Goal: Information Seeking & Learning: Learn about a topic

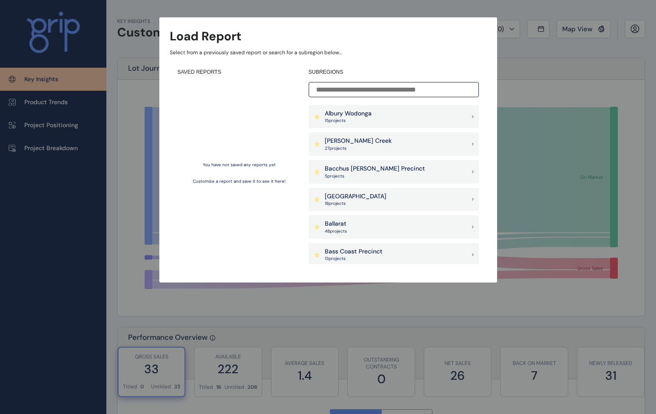
click at [355, 84] on input at bounding box center [393, 89] width 170 height 15
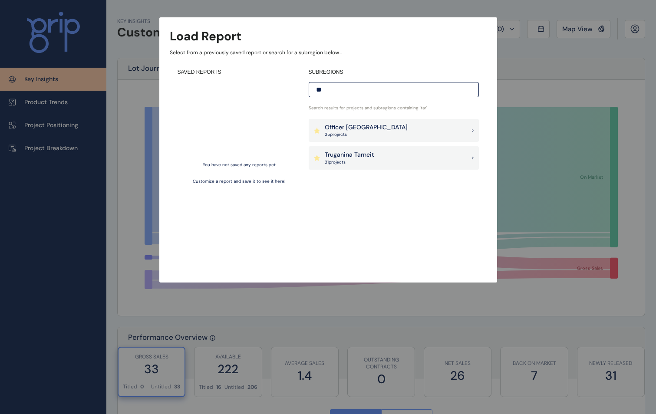
type input "*"
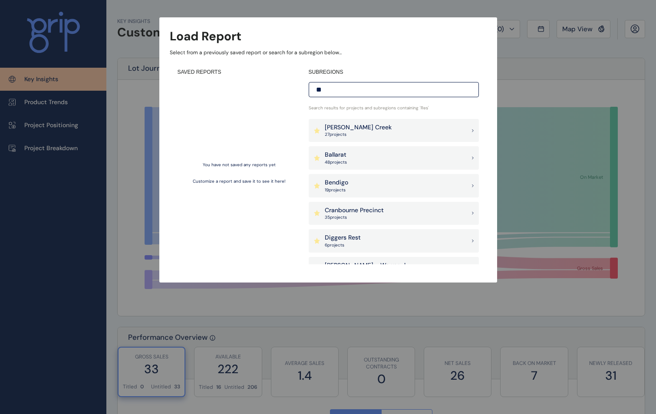
type input "*"
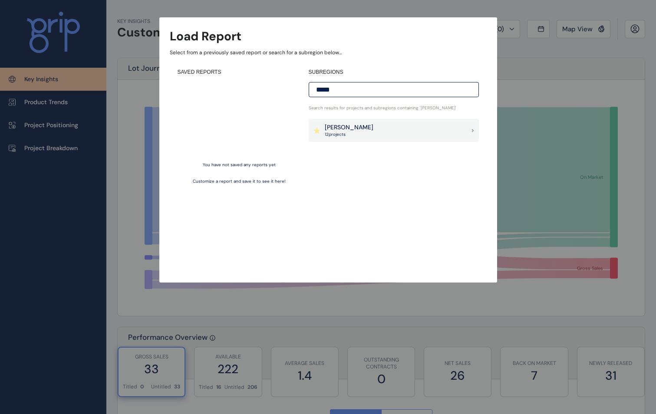
type input "*****"
click at [350, 122] on div "[PERSON_NAME] 12 project s" at bounding box center [393, 130] width 170 height 23
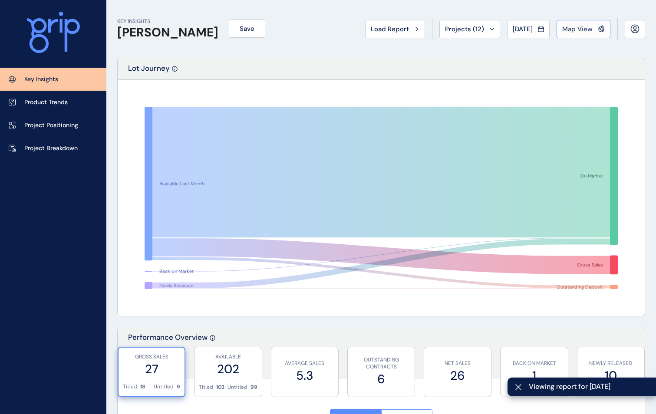
click at [576, 24] on button "Map View" at bounding box center [583, 29] width 54 height 18
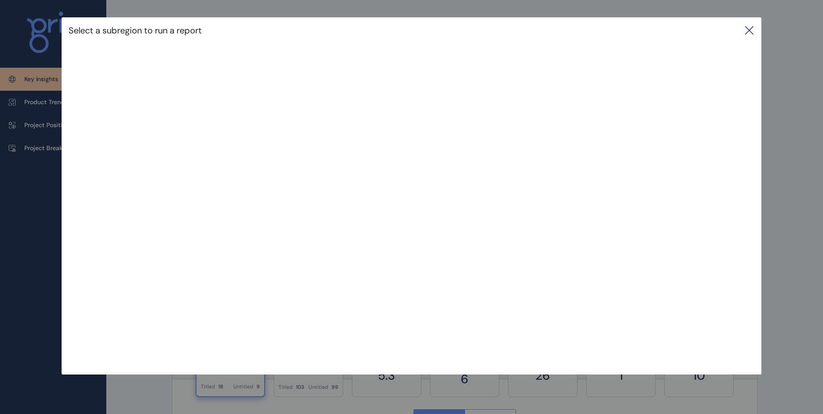
drag, startPoint x: 756, startPoint y: 33, endPoint x: 724, endPoint y: 49, distance: 35.5
click at [662, 33] on icon at bounding box center [749, 30] width 10 height 10
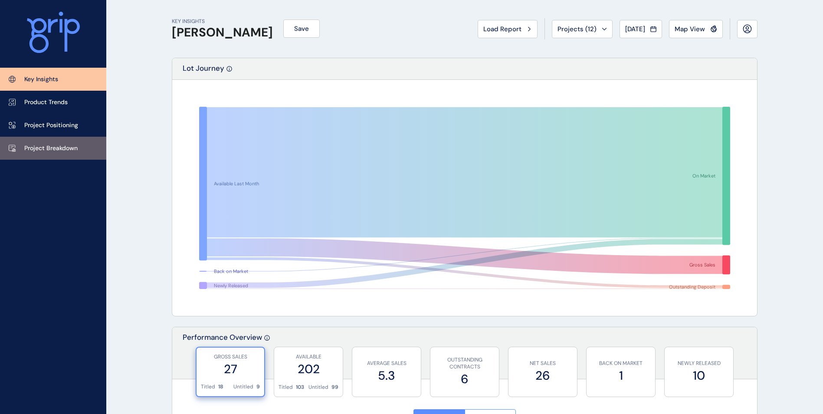
click at [54, 146] on p "Project Breakdown" at bounding box center [50, 148] width 53 height 9
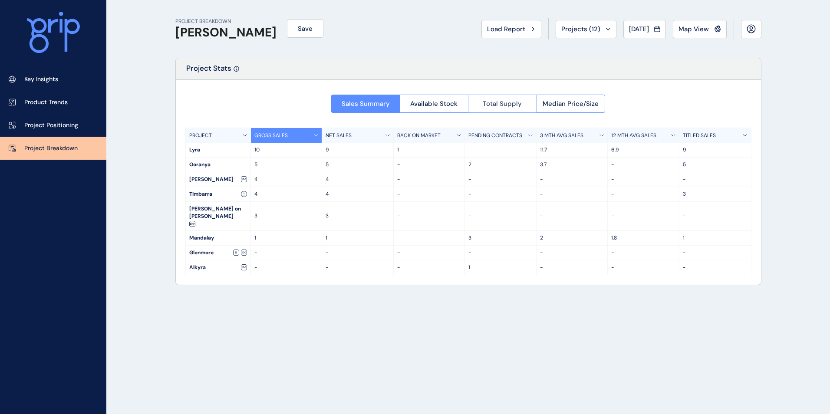
click at [488, 107] on span "Total Supply" at bounding box center [501, 103] width 39 height 9
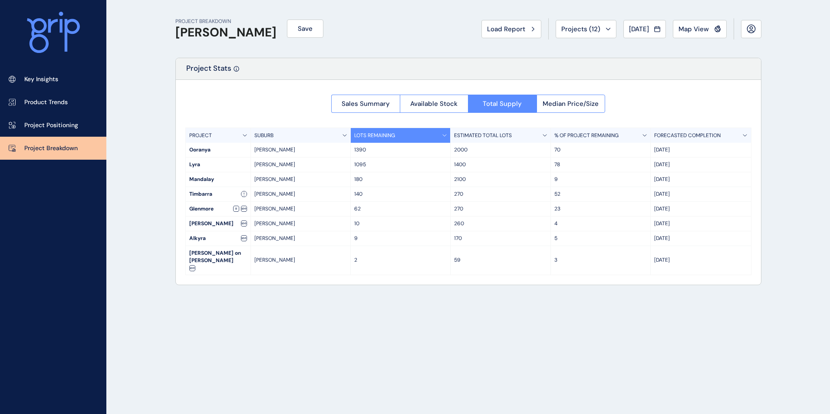
click at [662, 27] on span "Map View" at bounding box center [693, 29] width 30 height 9
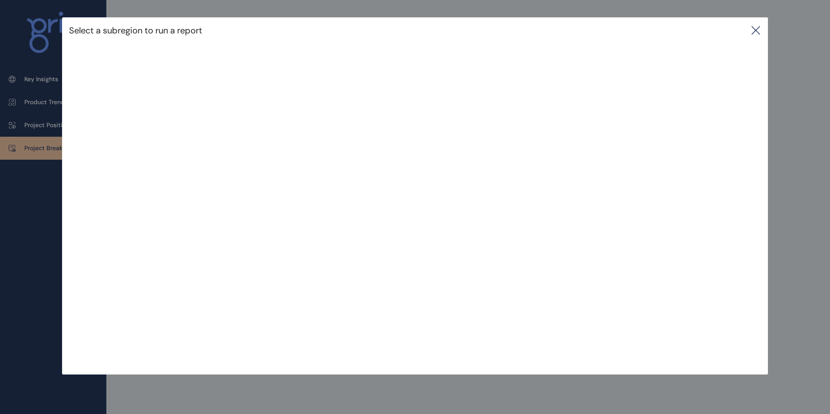
click at [662, 32] on icon at bounding box center [755, 30] width 10 height 10
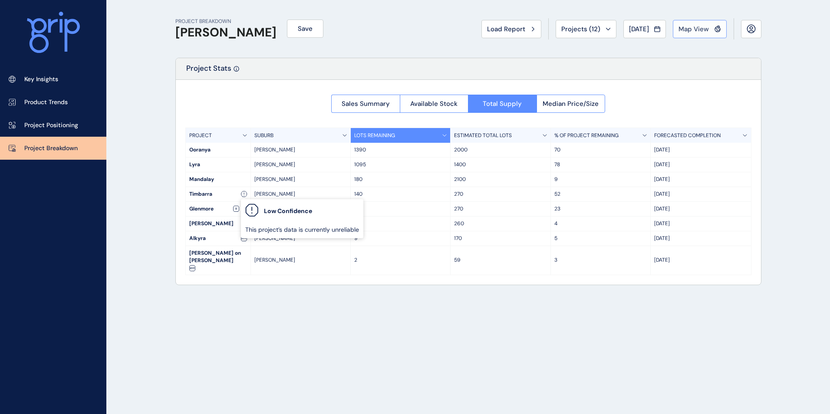
click at [662, 35] on button "Map View" at bounding box center [699, 29] width 54 height 18
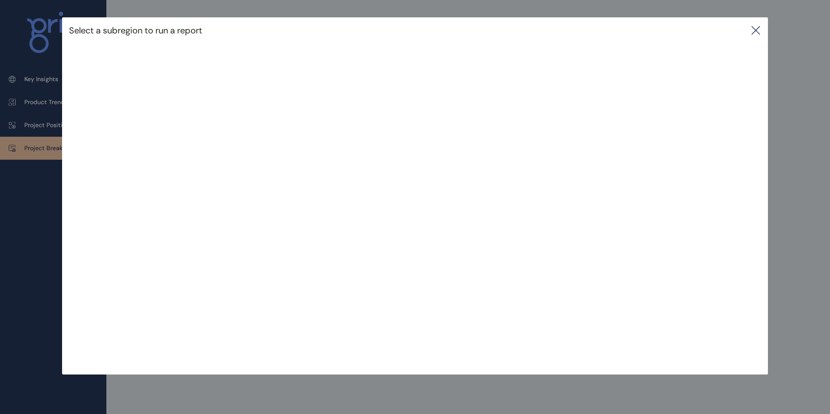
drag, startPoint x: 745, startPoint y: 27, endPoint x: 761, endPoint y: 43, distance: 21.8
click at [662, 27] on div "Select a subregion to run a report" at bounding box center [414, 30] width 705 height 26
click at [662, 42] on div "Select a subregion to run a report" at bounding box center [414, 30] width 705 height 26
click at [662, 28] on icon at bounding box center [755, 30] width 10 height 10
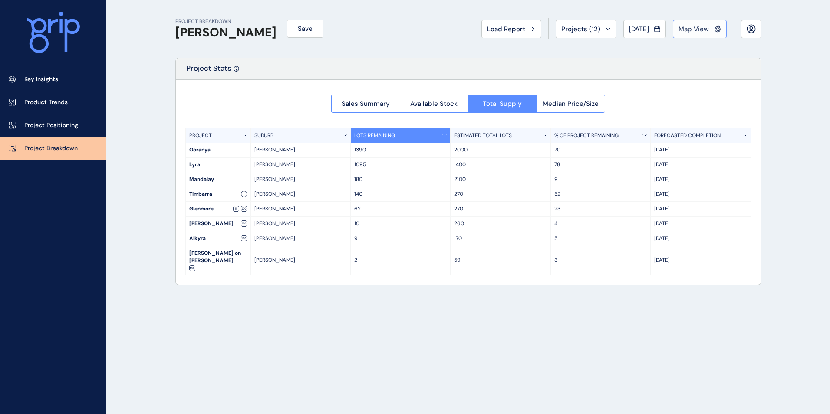
click at [662, 28] on span "Map View" at bounding box center [693, 29] width 30 height 9
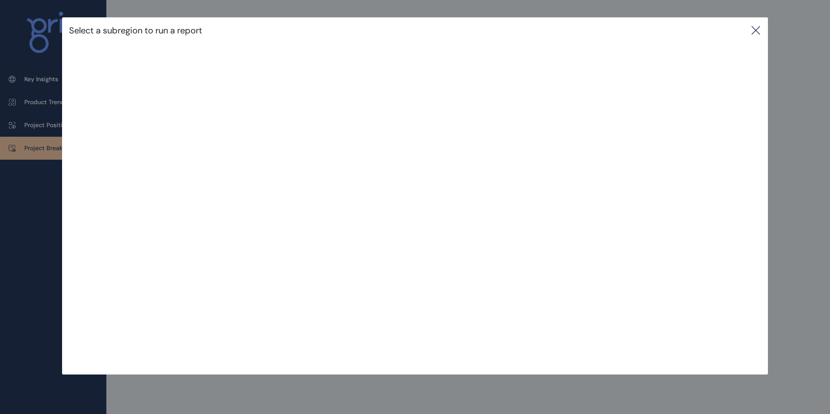
click at [662, 38] on div "Select a subregion to run a report" at bounding box center [414, 30] width 705 height 26
click at [662, 33] on div "Select a subregion to run a report" at bounding box center [414, 30] width 705 height 26
click at [662, 30] on div "Select a subregion to run a report" at bounding box center [414, 30] width 705 height 26
click at [662, 29] on icon at bounding box center [755, 30] width 10 height 10
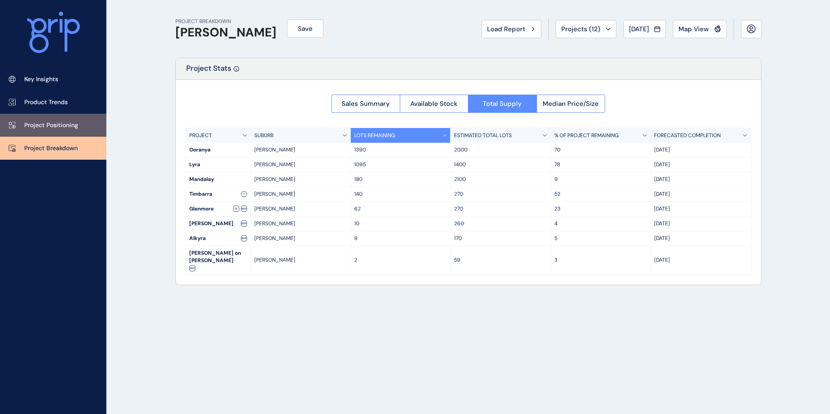
click at [72, 135] on link "Project Positioning" at bounding box center [53, 125] width 106 height 23
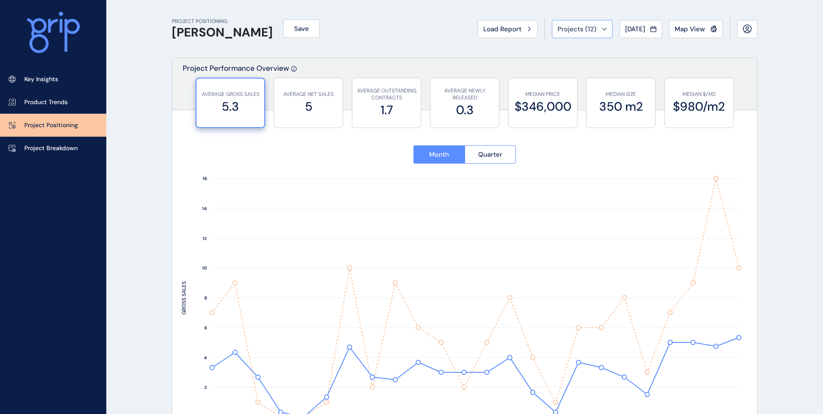
click at [588, 27] on div "Projects ( 12 )" at bounding box center [582, 29] width 49 height 9
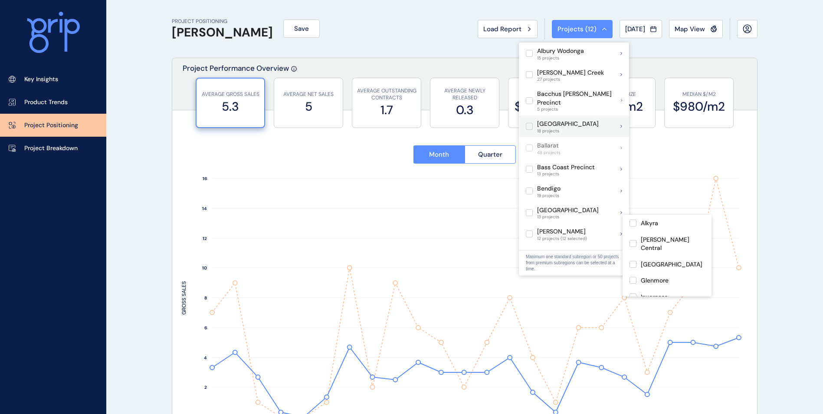
click at [543, 236] on span "12 projects (12 selected)" at bounding box center [562, 238] width 50 height 5
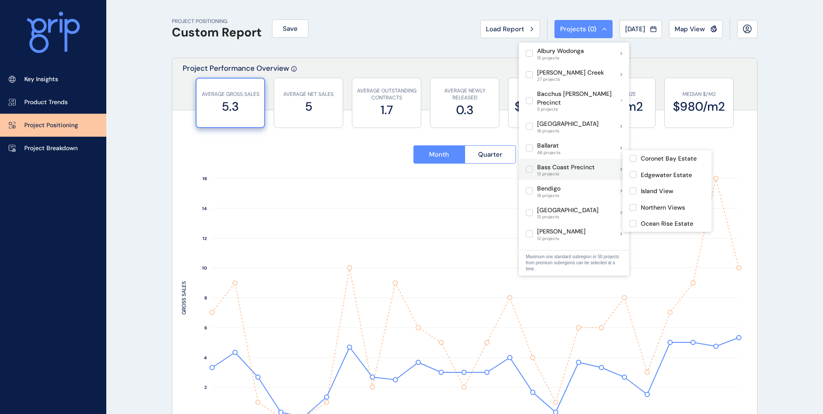
click at [532, 166] on label at bounding box center [529, 169] width 7 height 7
type input "*********"
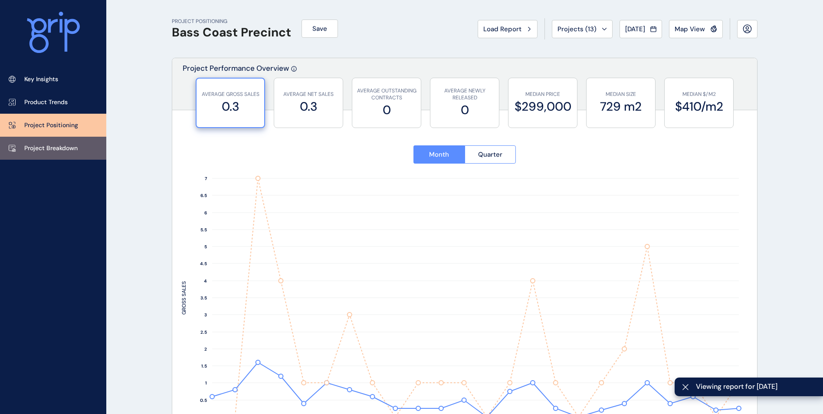
click at [61, 147] on p "Project Breakdown" at bounding box center [50, 148] width 53 height 9
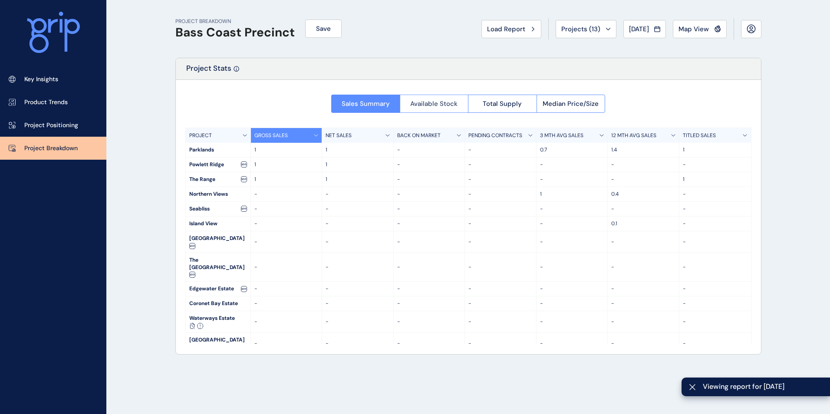
click at [442, 111] on button "Available Stock" at bounding box center [434, 104] width 69 height 18
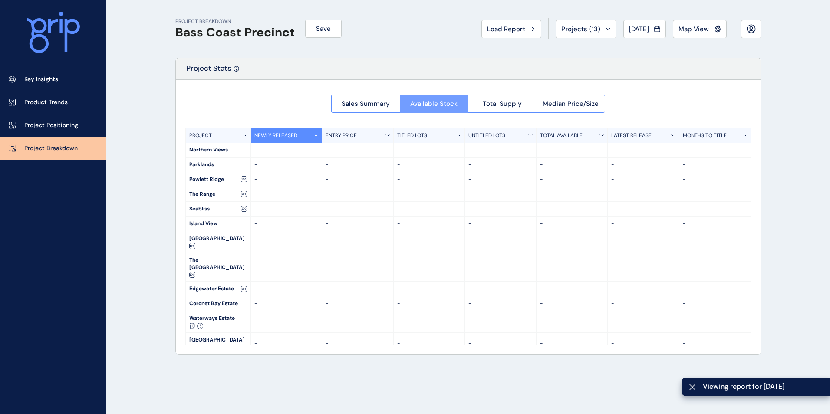
click at [488, 101] on div at bounding box center [468, 217] width 585 height 274
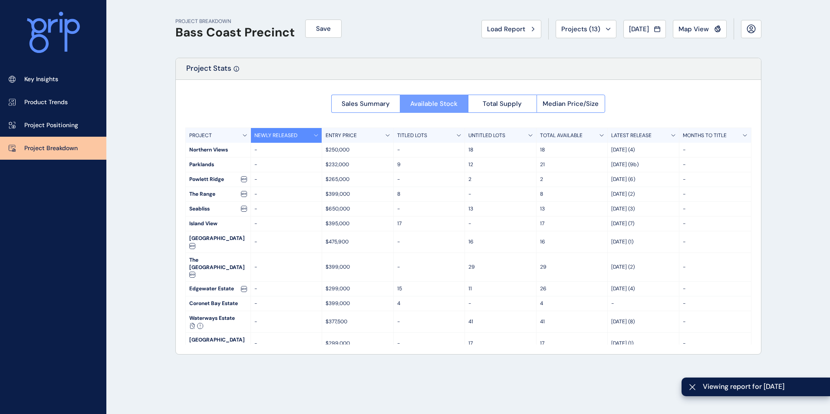
click at [488, 101] on span "Total Supply" at bounding box center [501, 103] width 39 height 9
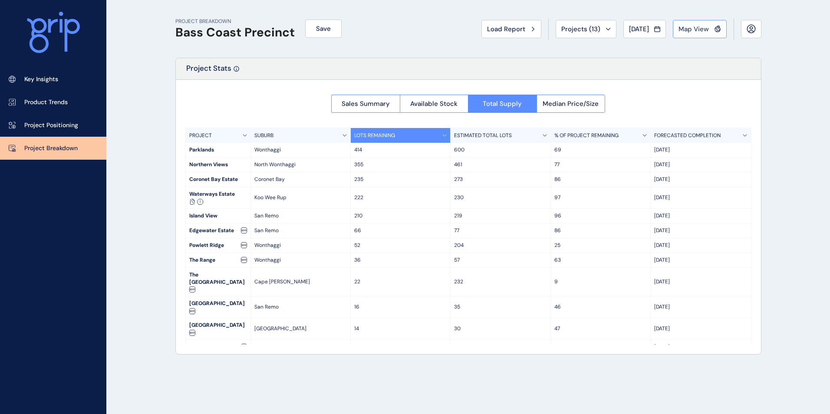
click at [662, 33] on span "Map View" at bounding box center [693, 29] width 30 height 9
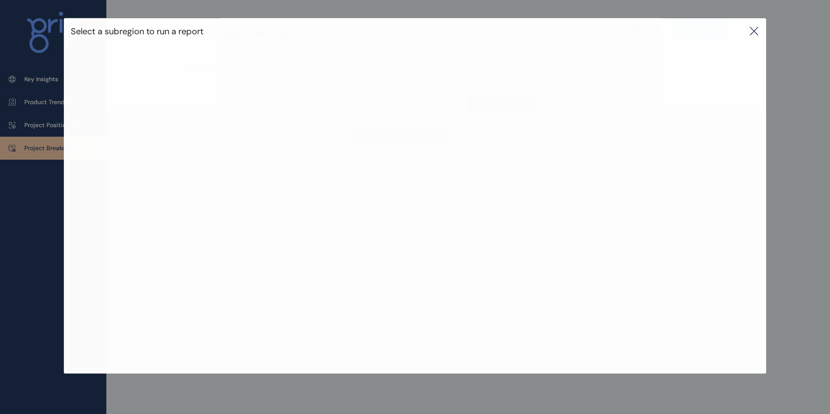
click at [662, 32] on div "Select a subregion to run a report" at bounding box center [415, 31] width 702 height 26
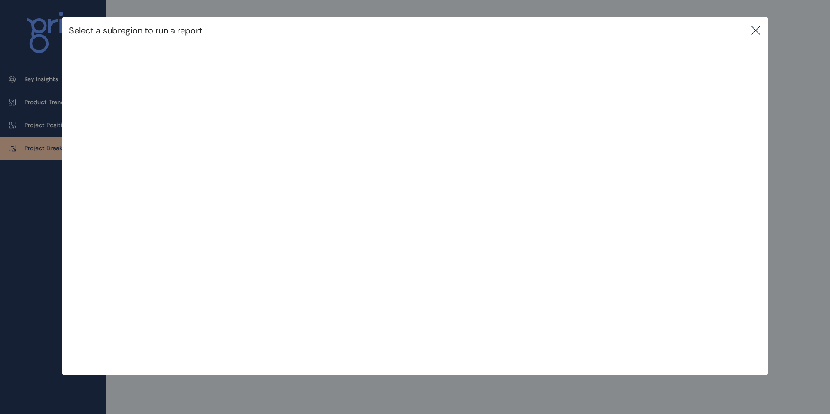
click at [662, 29] on icon at bounding box center [755, 30] width 10 height 10
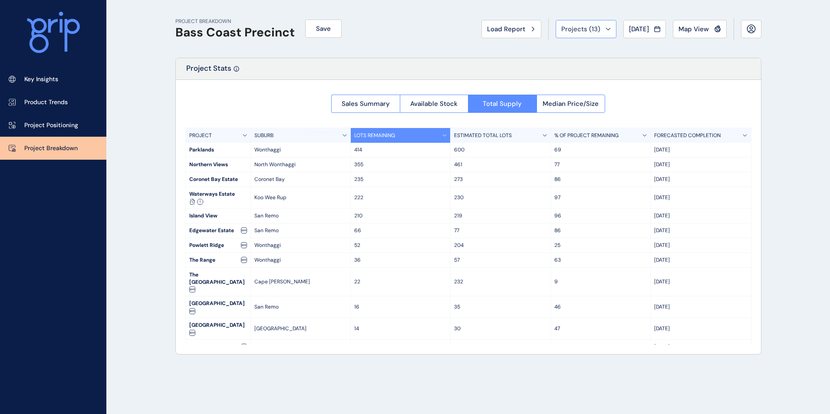
click at [589, 30] on span "Projects ( 13 )" at bounding box center [580, 29] width 39 height 9
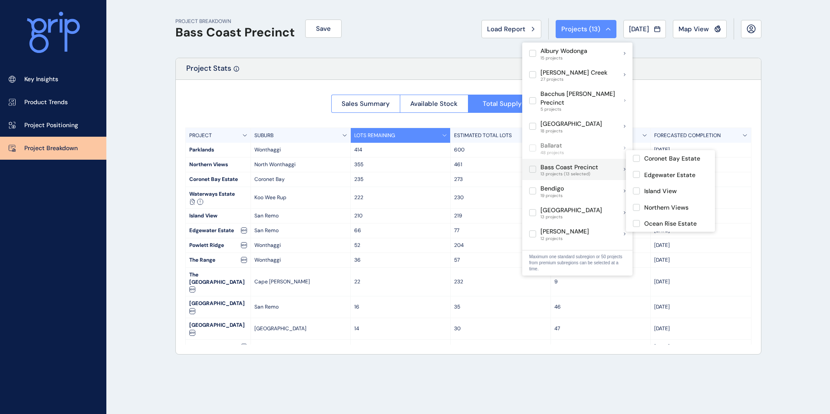
click at [535, 166] on label at bounding box center [532, 169] width 7 height 7
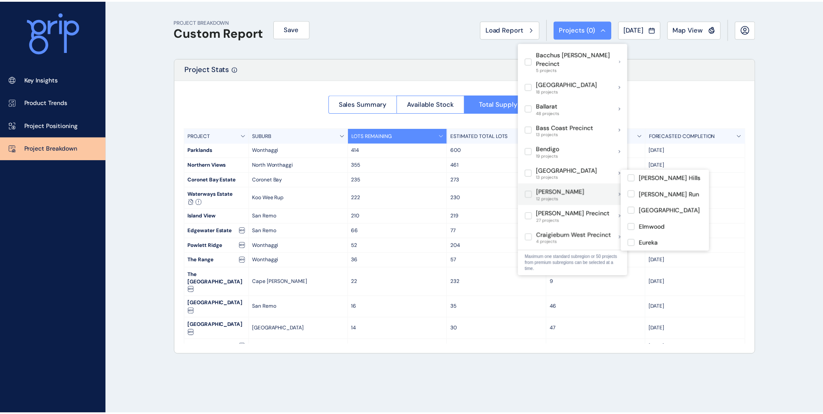
scroll to position [43, 0]
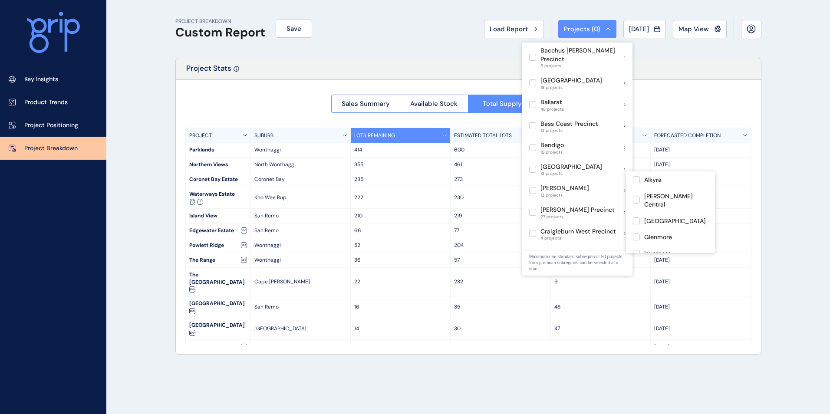
click at [539, 187] on span at bounding box center [534, 190] width 11 height 7
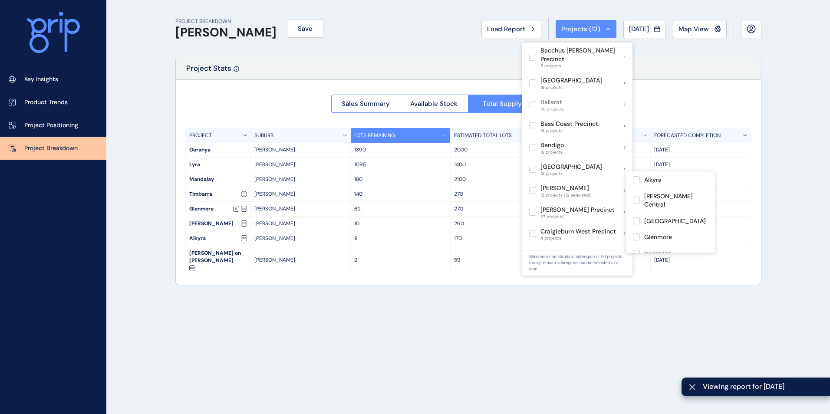
click at [158, 163] on div "PROJECT BREAKDOWN [PERSON_NAME] Save Load Report Projects ( 12 ) [DATE] 2025 < …" at bounding box center [415, 207] width 830 height 414
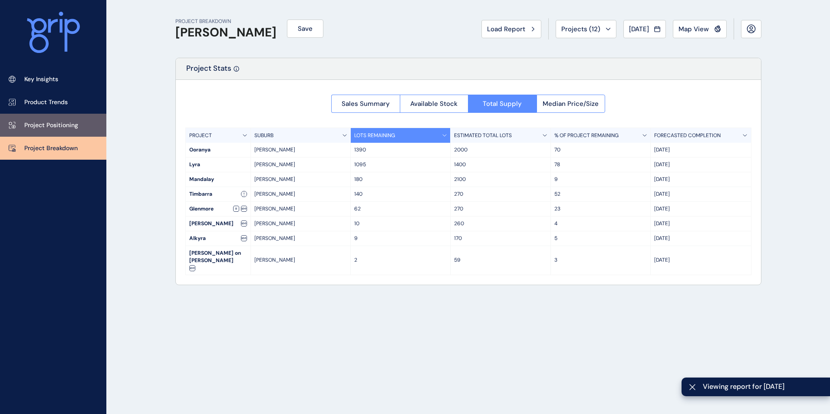
click at [78, 113] on link "Product Trends" at bounding box center [53, 102] width 106 height 23
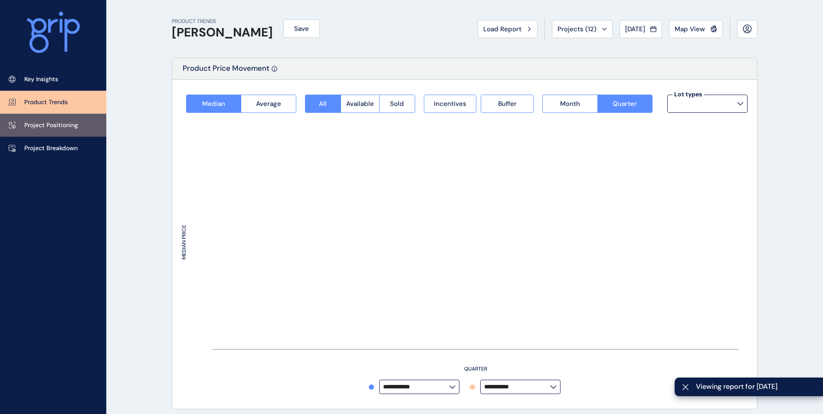
click at [75, 125] on p "Project Positioning" at bounding box center [51, 125] width 54 height 9
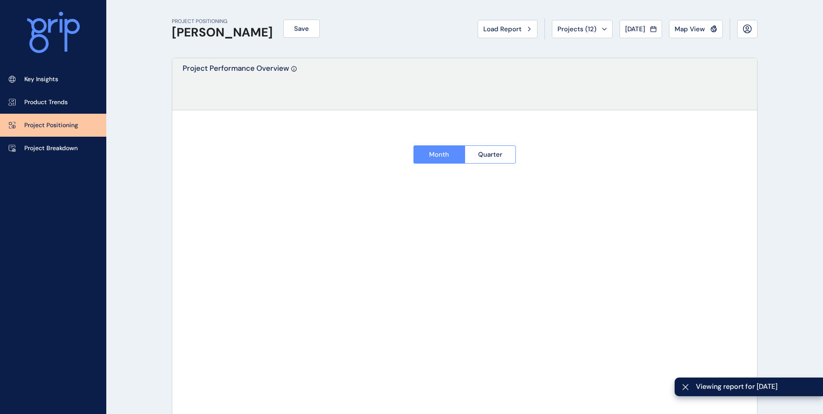
type input "****"
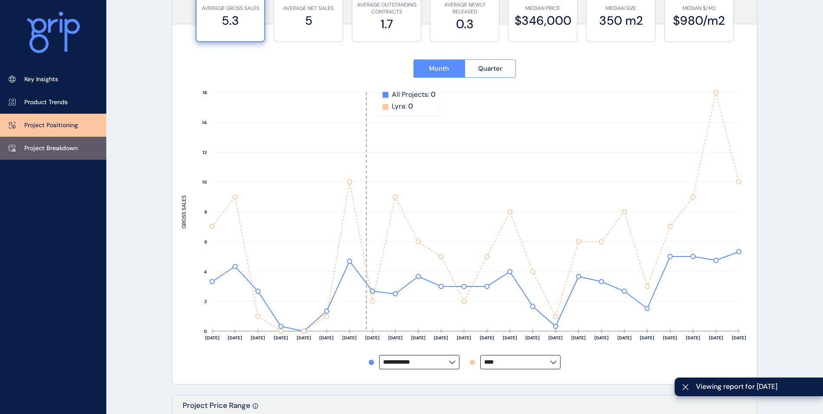
scroll to position [87, 0]
click at [18, 154] on link "Project Breakdown" at bounding box center [53, 148] width 106 height 23
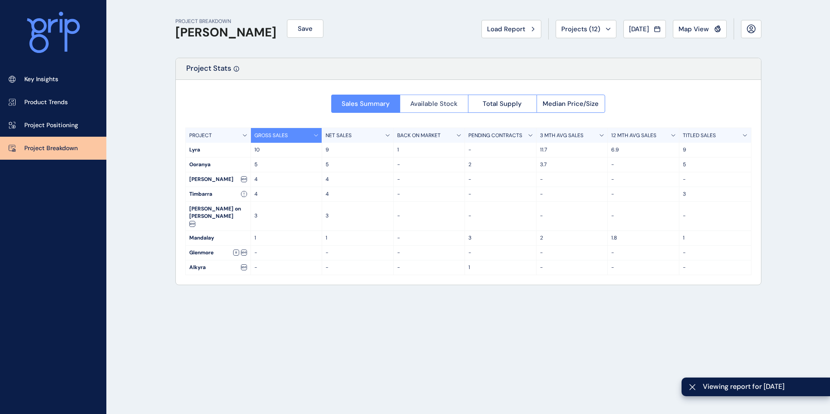
click at [422, 103] on span "Available Stock" at bounding box center [433, 103] width 47 height 9
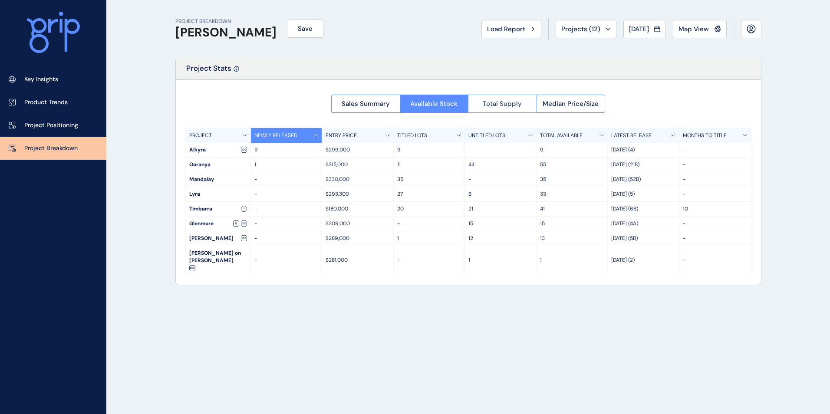
click at [509, 100] on span "Total Supply" at bounding box center [501, 103] width 39 height 9
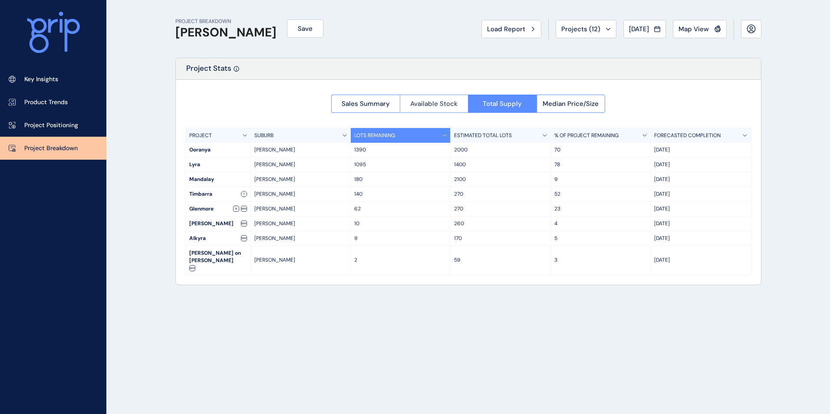
click at [439, 105] on span "Available Stock" at bounding box center [433, 103] width 47 height 9
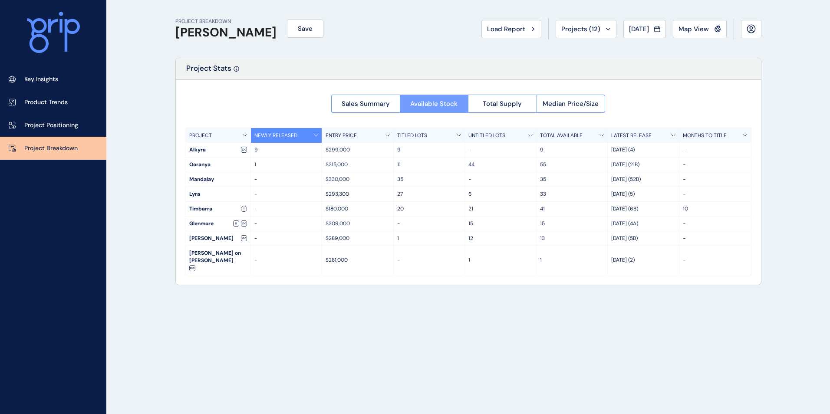
click at [412, 101] on span "Available Stock" at bounding box center [433, 103] width 47 height 9
drag, startPoint x: 402, startPoint y: 101, endPoint x: 390, endPoint y: 102, distance: 11.4
click at [401, 101] on button "Available Stock" at bounding box center [434, 104] width 69 height 18
click at [389, 102] on button "Sales Summary" at bounding box center [365, 104] width 69 height 18
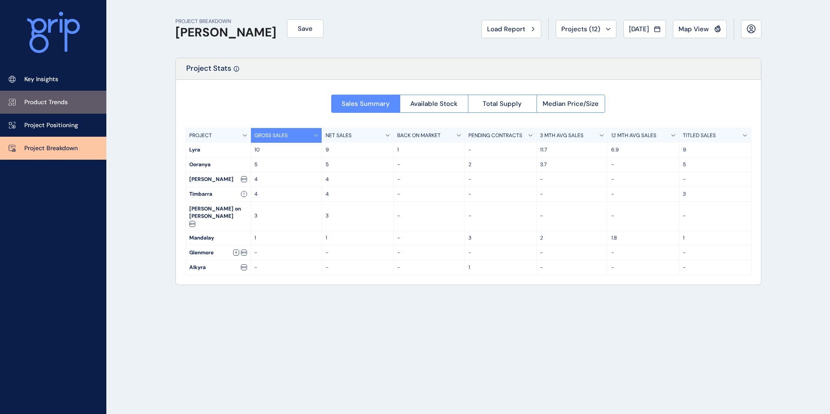
click at [72, 102] on link "Product Trends" at bounding box center [53, 102] width 106 height 23
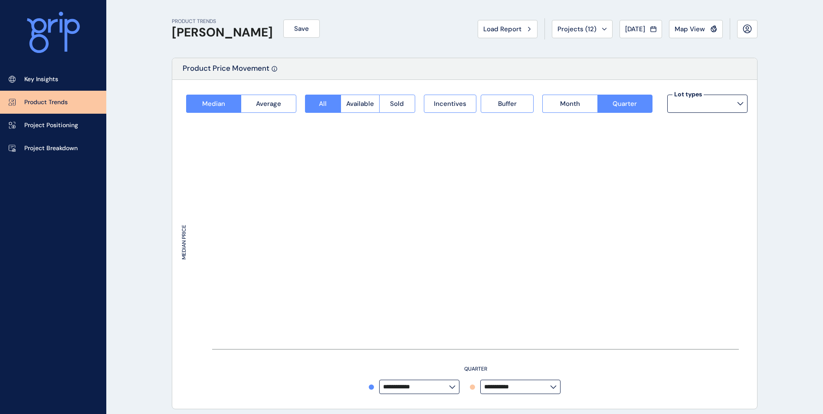
type input "**********"
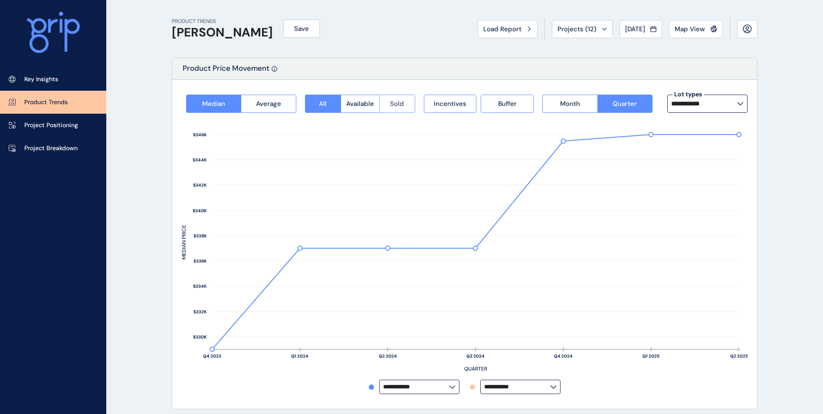
click at [410, 106] on button "Sold" at bounding box center [397, 104] width 36 height 18
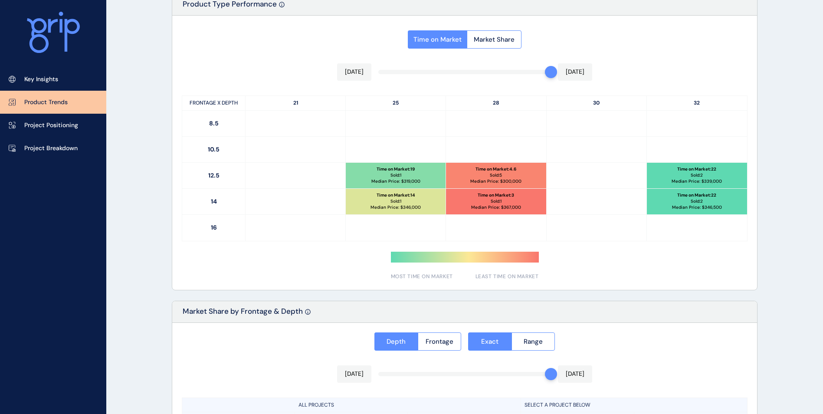
scroll to position [384, 0]
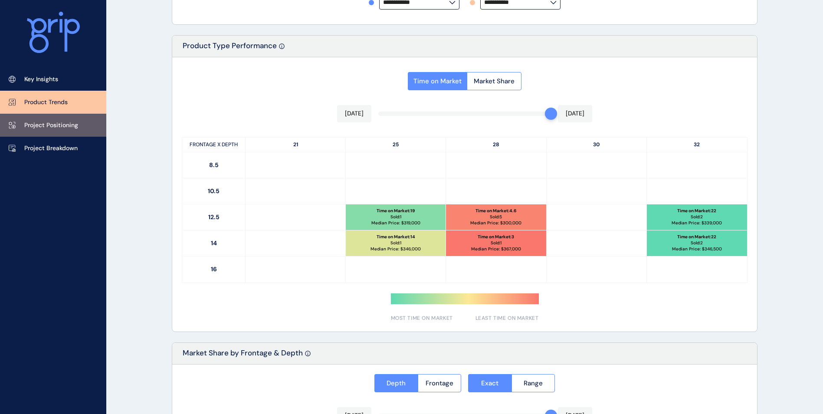
click at [95, 131] on link "Project Positioning" at bounding box center [53, 125] width 106 height 23
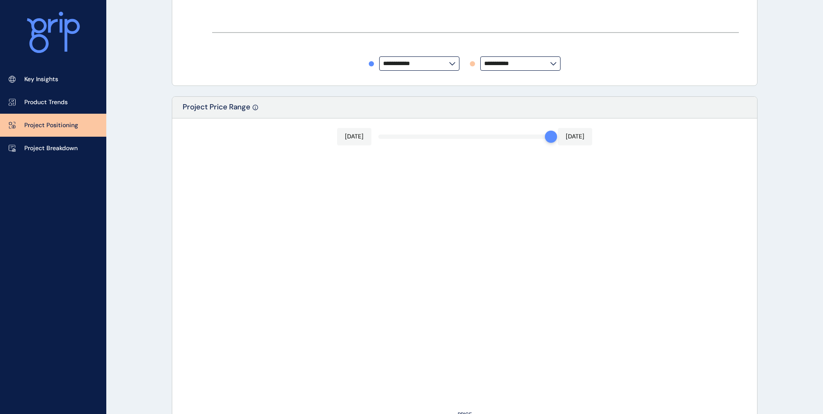
type input "****"
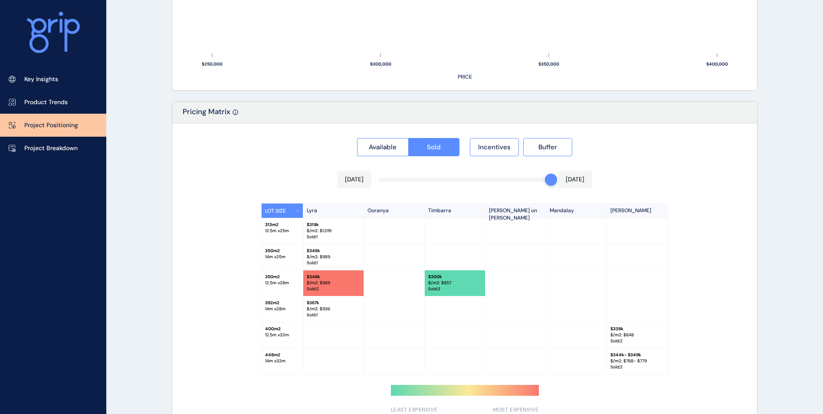
scroll to position [742, 0]
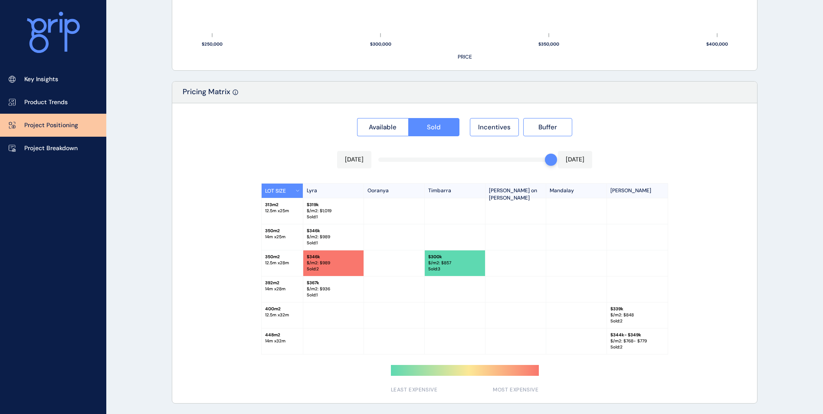
click at [636, 194] on p "[PERSON_NAME]" at bounding box center [637, 191] width 61 height 14
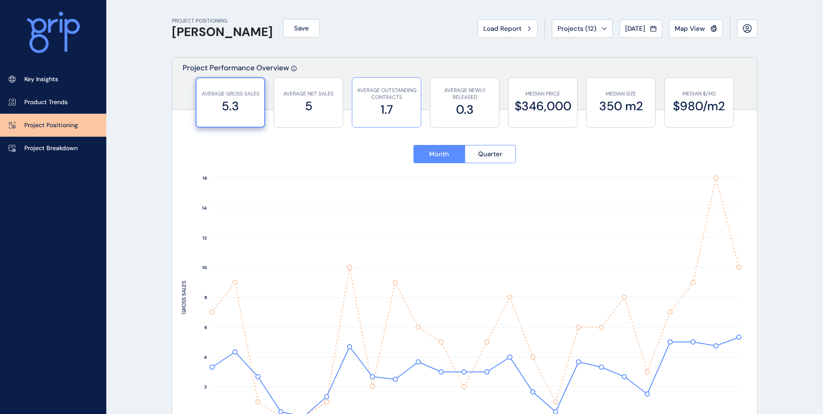
scroll to position [0, 0]
click at [577, 25] on span "Projects ( 12 )" at bounding box center [577, 29] width 39 height 9
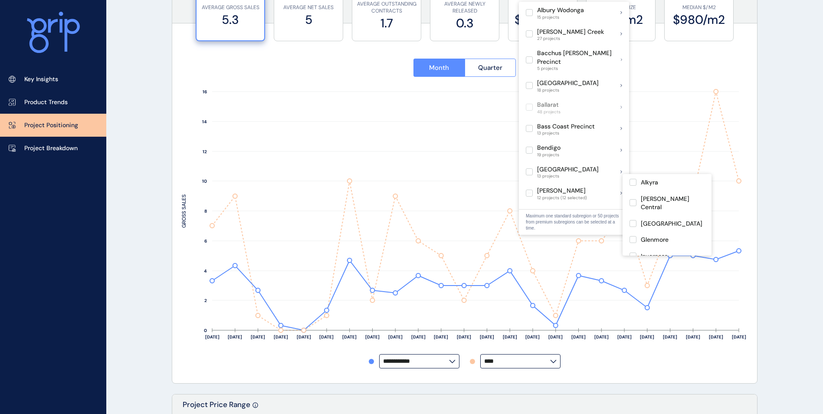
scroll to position [43, 0]
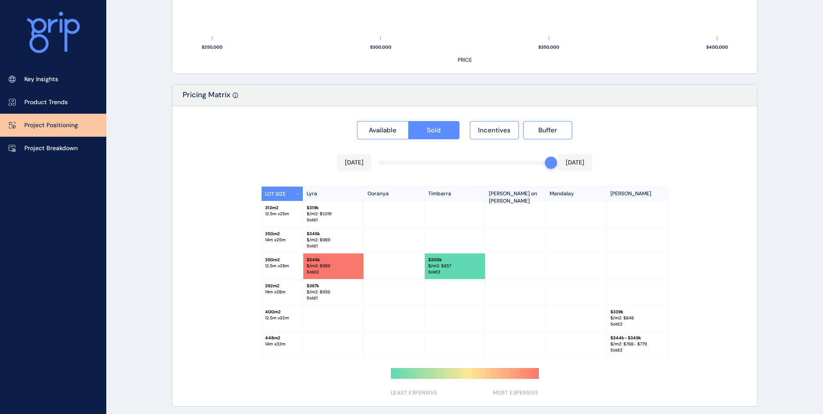
scroll to position [742, 0]
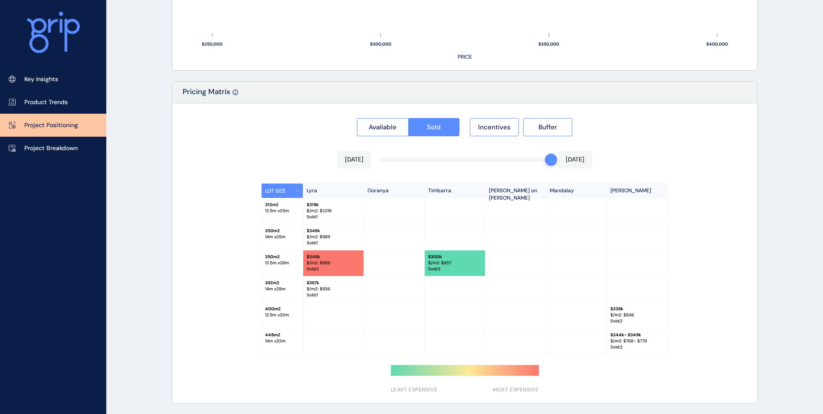
click at [288, 187] on button "LOT SIZE" at bounding box center [283, 191] width 42 height 14
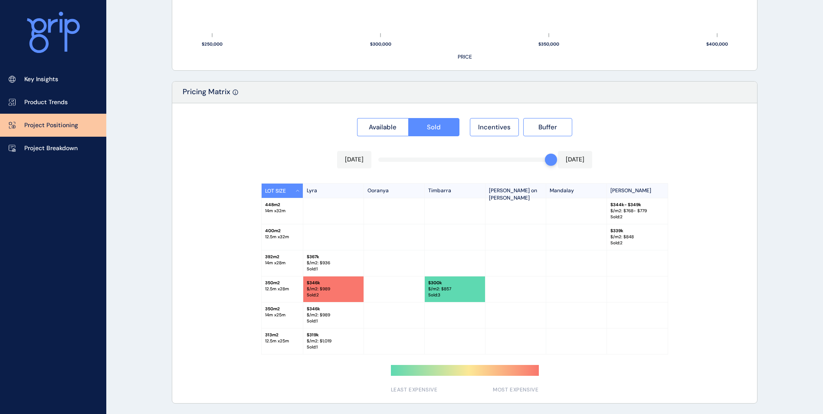
click at [288, 187] on button "LOT SIZE" at bounding box center [283, 191] width 42 height 14
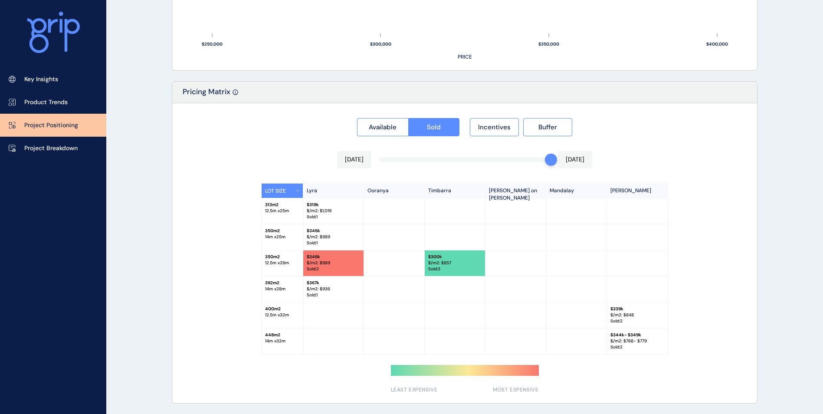
click at [288, 187] on button "LOT SIZE" at bounding box center [283, 191] width 42 height 14
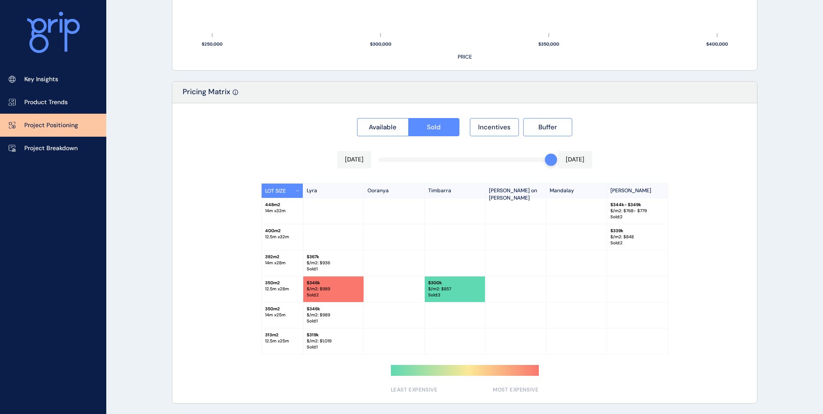
click at [288, 187] on button "LOT SIZE" at bounding box center [283, 191] width 42 height 14
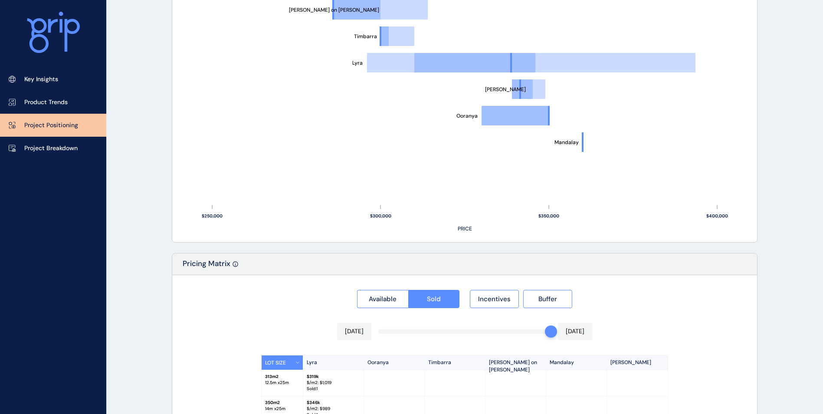
scroll to position [568, 0]
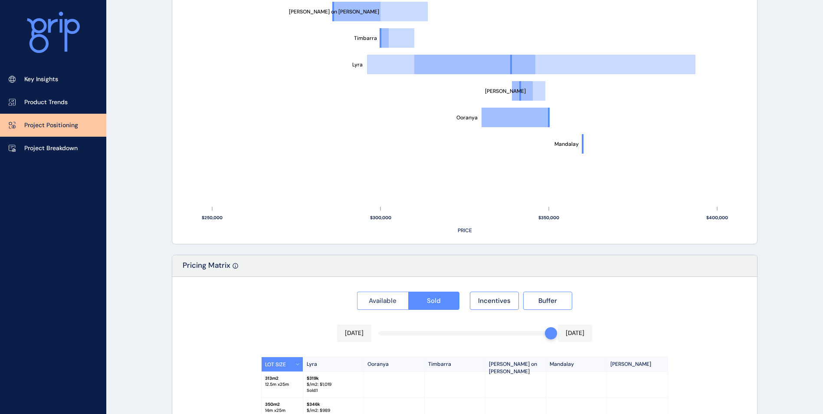
click at [397, 300] on button "Available" at bounding box center [382, 301] width 51 height 18
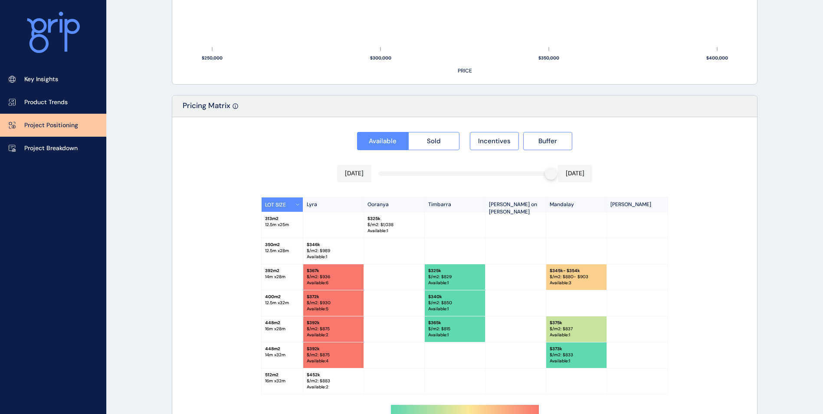
scroll to position [768, 0]
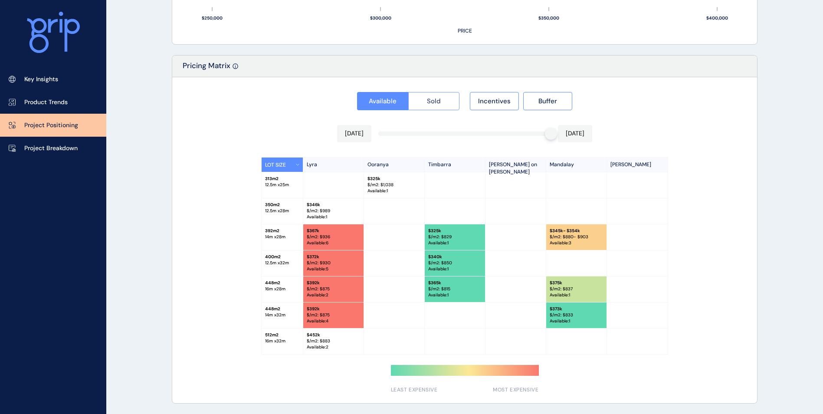
click at [435, 98] on span "Sold" at bounding box center [434, 101] width 14 height 9
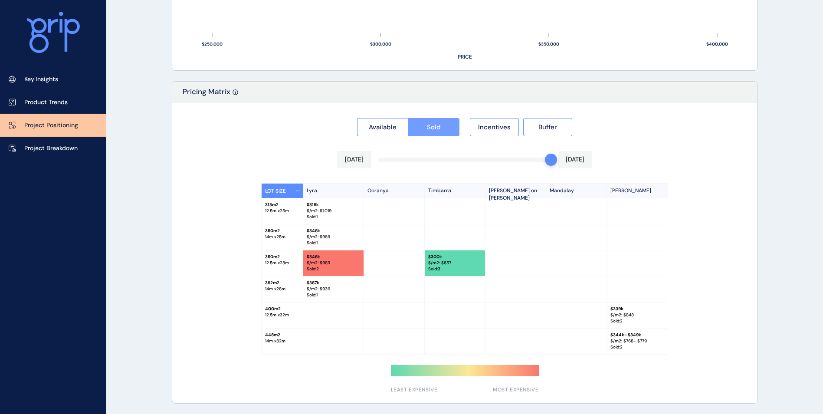
scroll to position [742, 0]
click at [377, 130] on span "Available" at bounding box center [383, 127] width 28 height 9
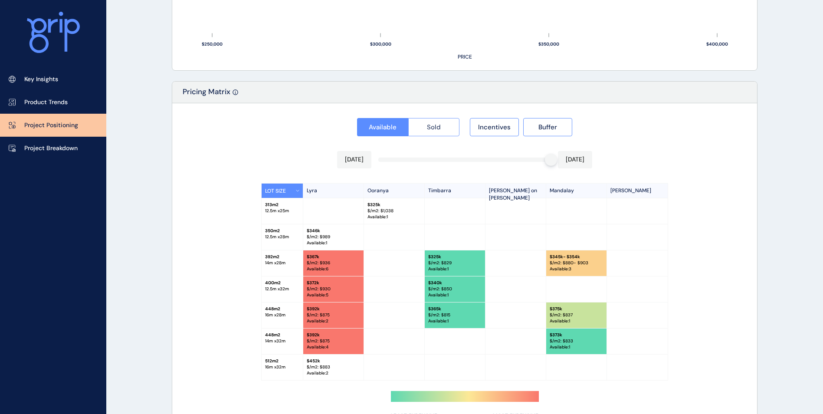
click at [436, 129] on span "Sold" at bounding box center [434, 127] width 14 height 9
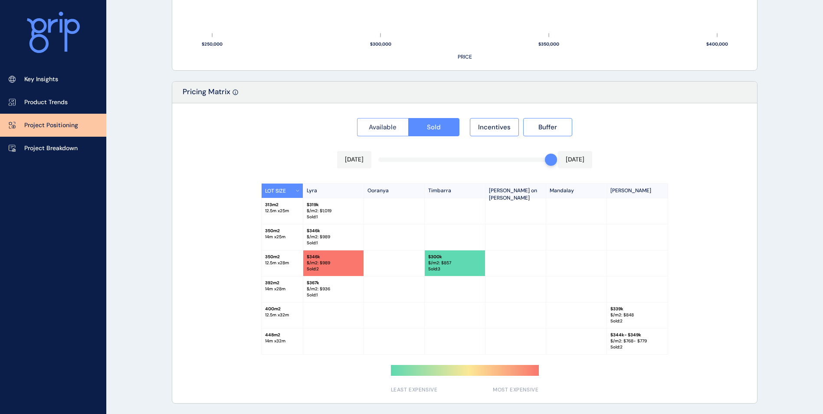
click at [362, 123] on button "Available" at bounding box center [382, 127] width 51 height 18
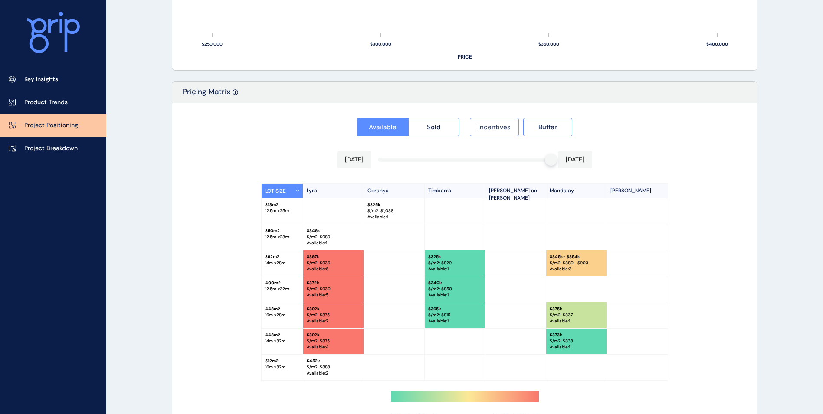
drag, startPoint x: 500, startPoint y: 135, endPoint x: 502, endPoint y: 131, distance: 4.5
click at [500, 135] on button "Incentives" at bounding box center [494, 127] width 49 height 18
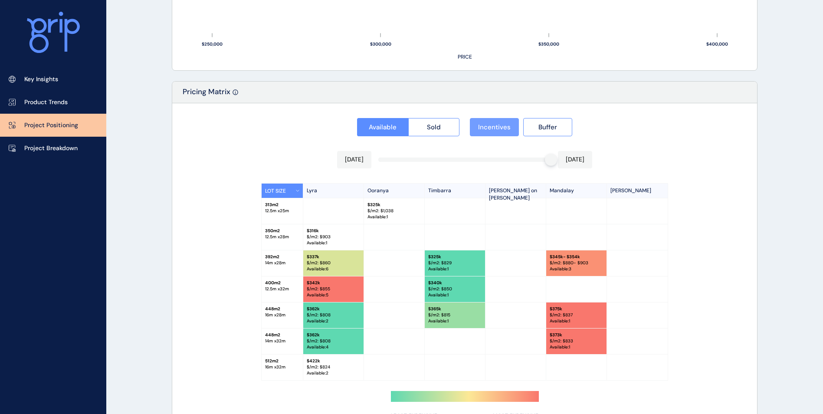
click at [502, 130] on span "Incentives" at bounding box center [494, 127] width 33 height 9
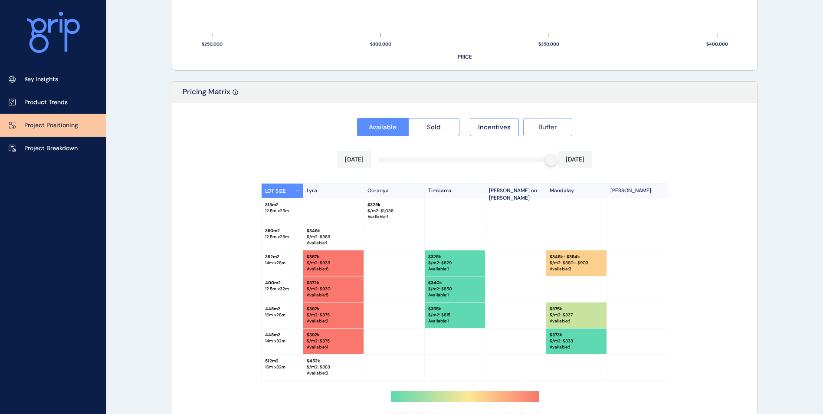
click at [536, 130] on button "Buffer" at bounding box center [547, 127] width 49 height 18
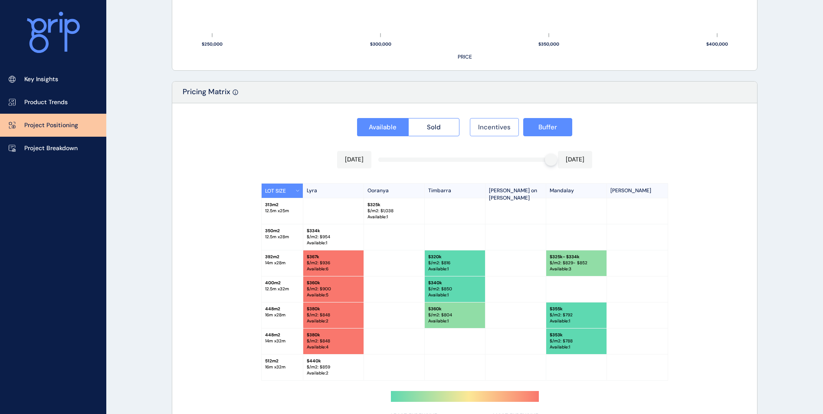
click at [505, 130] on span "Incentives" at bounding box center [494, 127] width 33 height 9
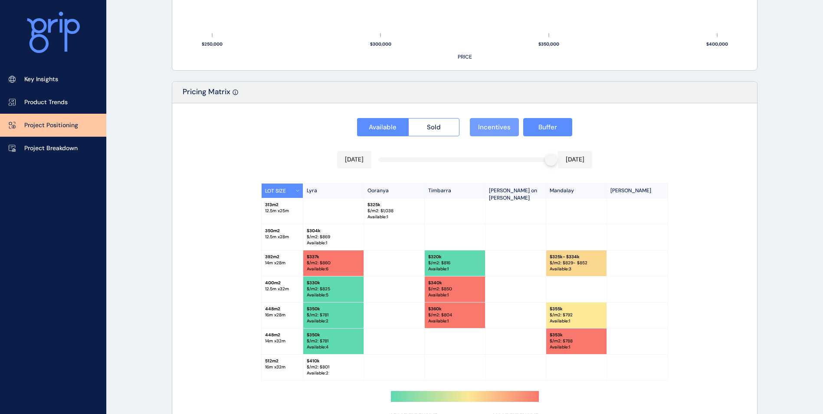
click at [504, 124] on span "Incentives" at bounding box center [494, 127] width 33 height 9
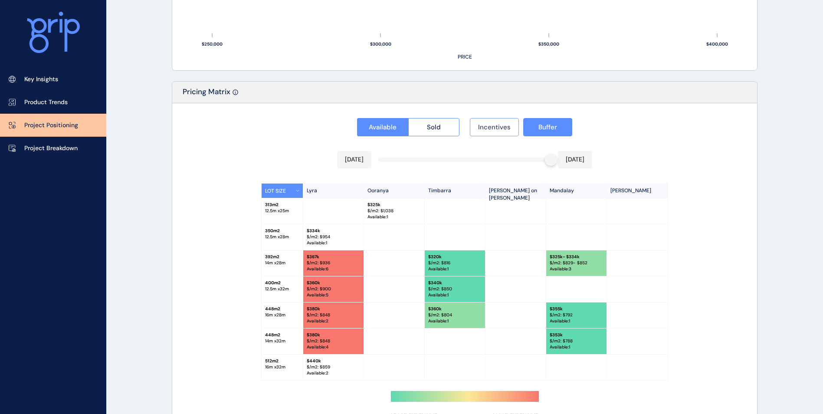
click at [504, 124] on span "Incentives" at bounding box center [494, 127] width 33 height 9
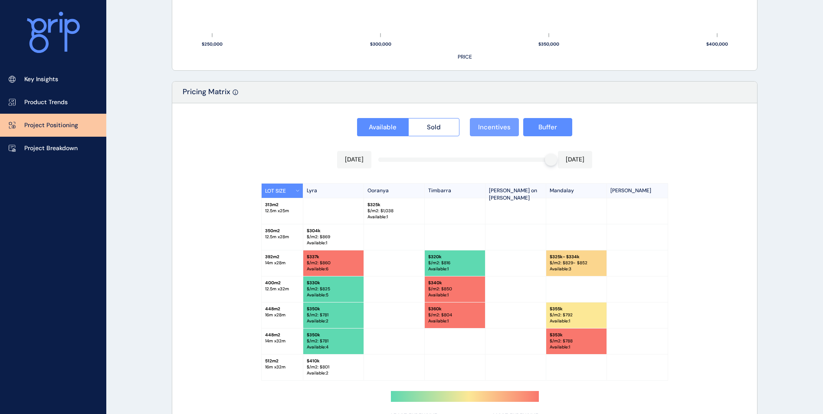
click at [504, 124] on span "Incentives" at bounding box center [494, 127] width 33 height 9
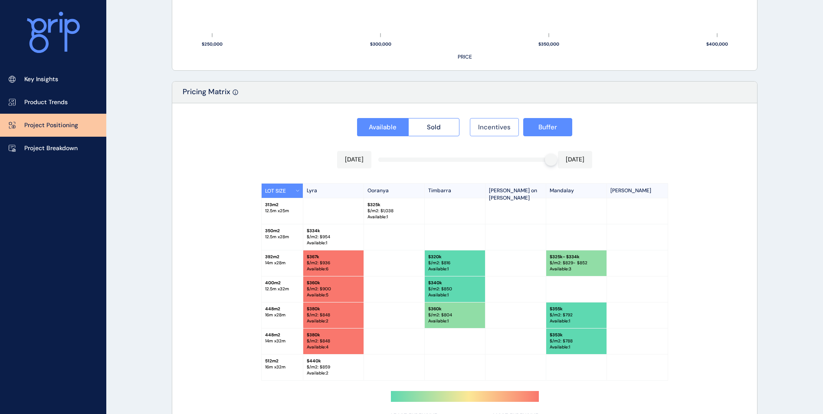
click at [504, 124] on span "Incentives" at bounding box center [494, 127] width 33 height 9
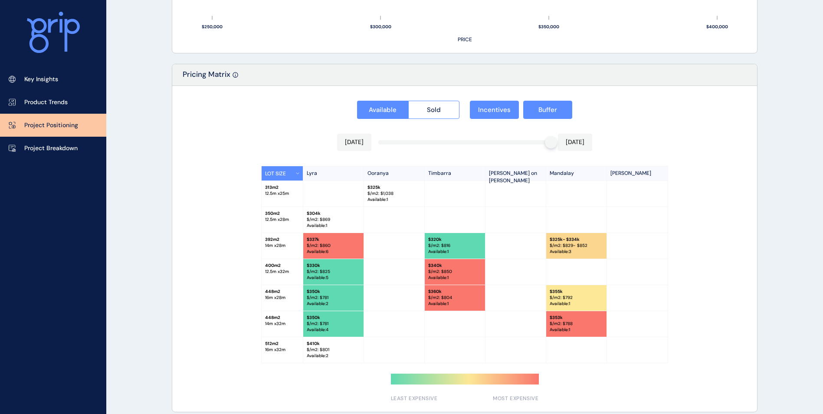
scroll to position [768, 0]
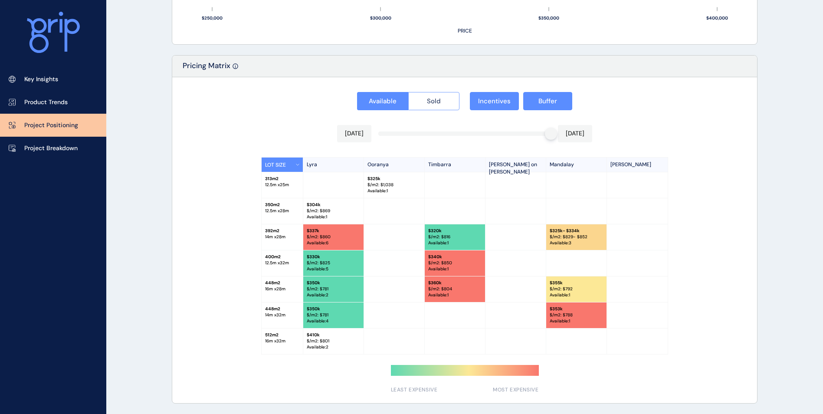
click at [432, 101] on span "Sold" at bounding box center [434, 101] width 14 height 9
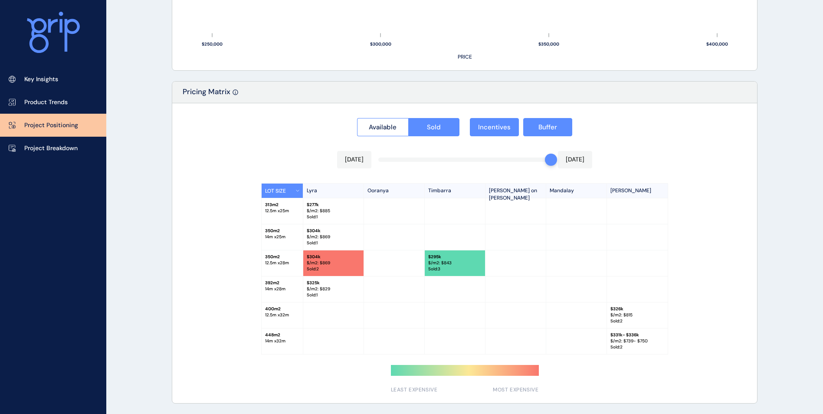
scroll to position [742, 0]
drag, startPoint x: 497, startPoint y: 125, endPoint x: 518, endPoint y: 125, distance: 20.4
click at [497, 125] on span "Incentives" at bounding box center [494, 127] width 33 height 9
click at [527, 125] on button "Buffer" at bounding box center [547, 127] width 49 height 18
click at [377, 160] on div "[DATE] [DATE]" at bounding box center [464, 159] width 255 height 17
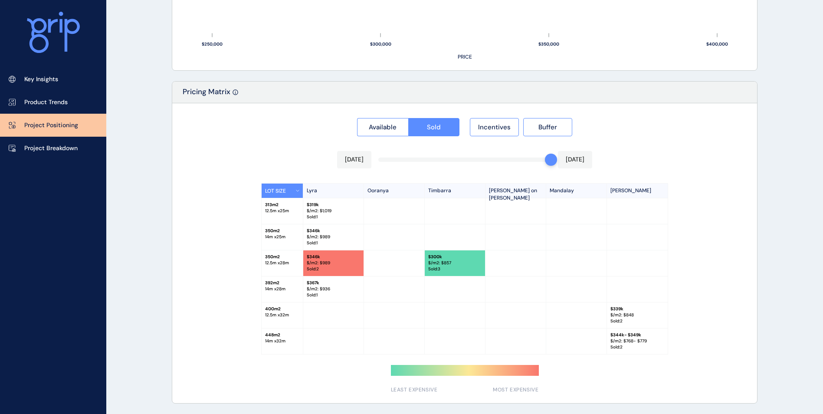
click at [354, 162] on p "[DATE]" at bounding box center [354, 159] width 19 height 9
drag, startPoint x: 550, startPoint y: 157, endPoint x: 491, endPoint y: 162, distance: 59.6
click at [491, 162] on div "Available Sold Incentives Buffer [DATE] [DATE] LOT SIZE Lyra Ooranya Timbarra […" at bounding box center [464, 253] width 585 height 300
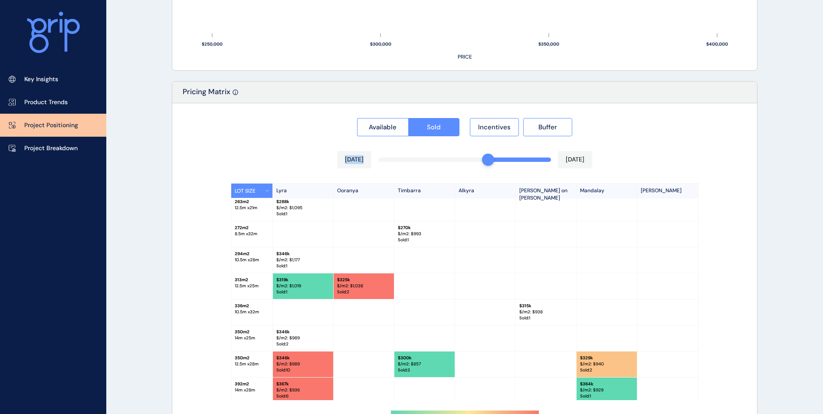
scroll to position [0, 0]
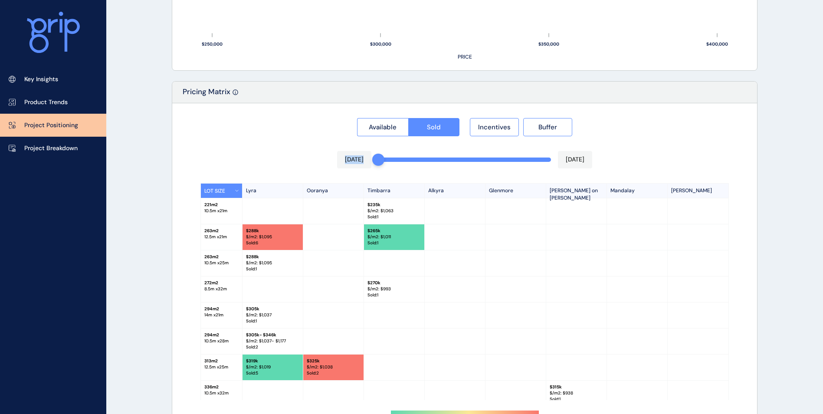
click at [365, 165] on div "[DATE]" at bounding box center [354, 159] width 34 height 17
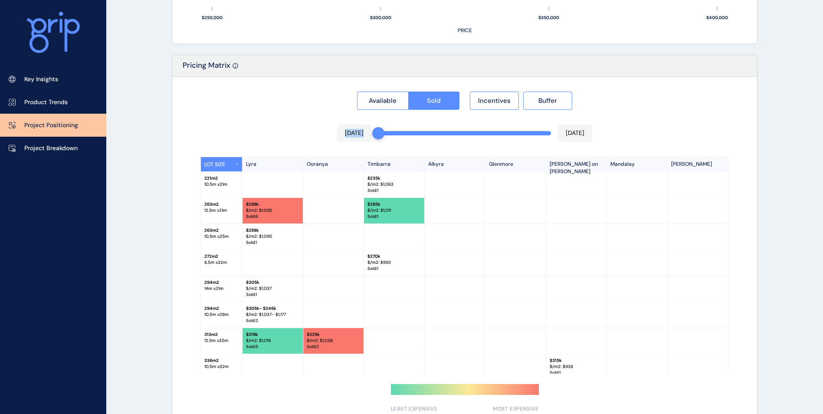
scroll to position [742, 0]
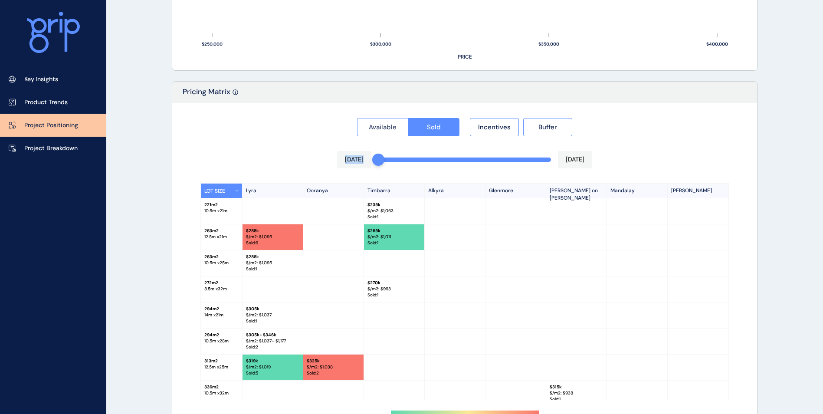
click at [397, 121] on button "Available" at bounding box center [382, 127] width 51 height 18
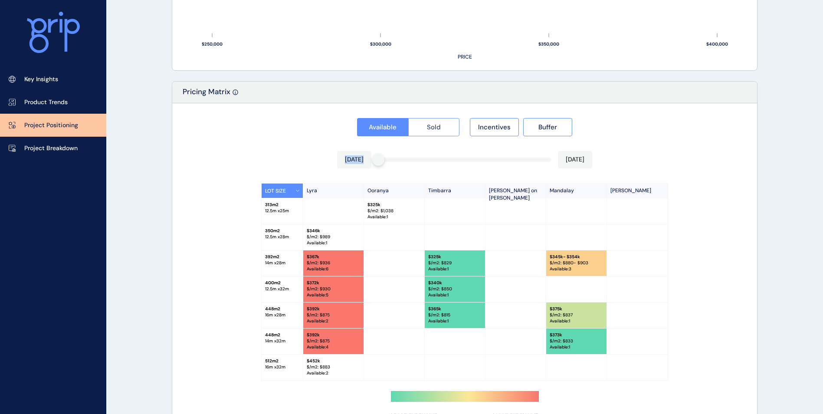
click at [446, 126] on button "Sold" at bounding box center [434, 127] width 52 height 18
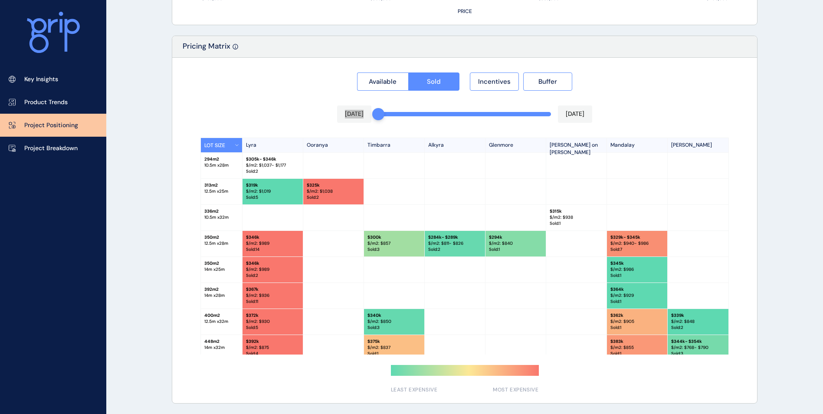
scroll to position [163, 0]
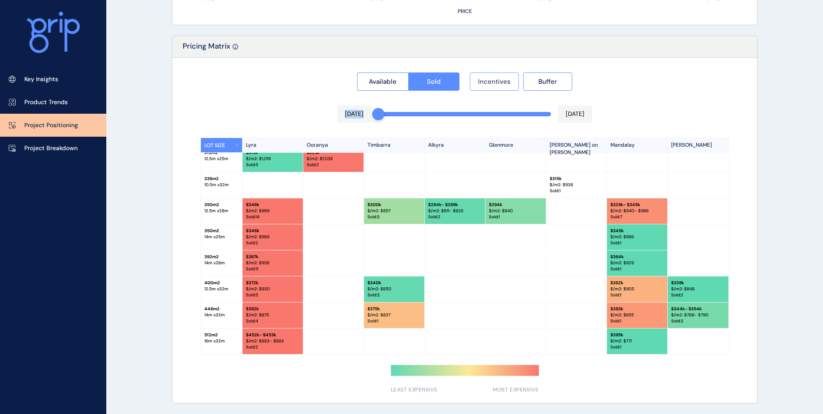
drag, startPoint x: 490, startPoint y: 82, endPoint x: 498, endPoint y: 83, distance: 7.6
click at [490, 82] on span "Incentives" at bounding box center [494, 81] width 33 height 9
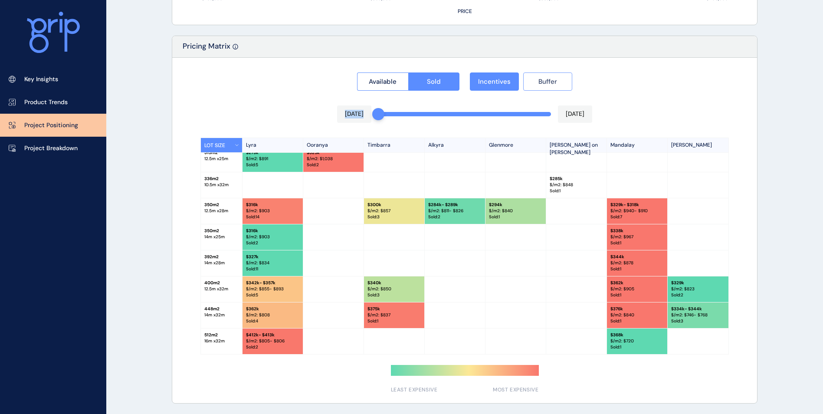
click at [532, 82] on button "Buffer" at bounding box center [547, 81] width 49 height 18
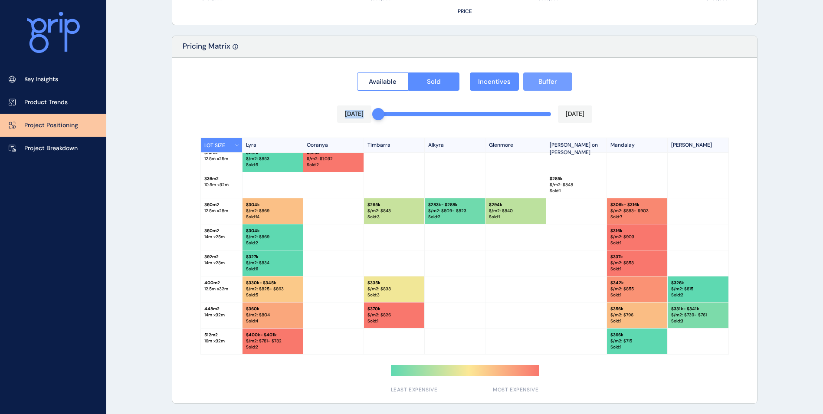
click at [532, 78] on button "Buffer" at bounding box center [547, 81] width 49 height 18
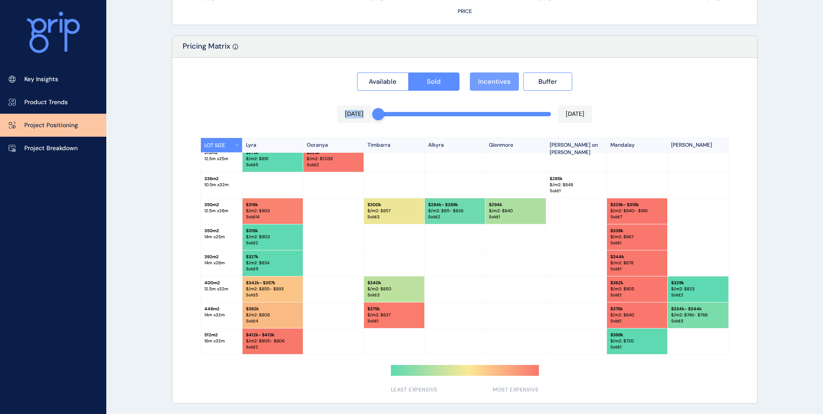
click at [499, 80] on span "Incentives" at bounding box center [494, 81] width 33 height 9
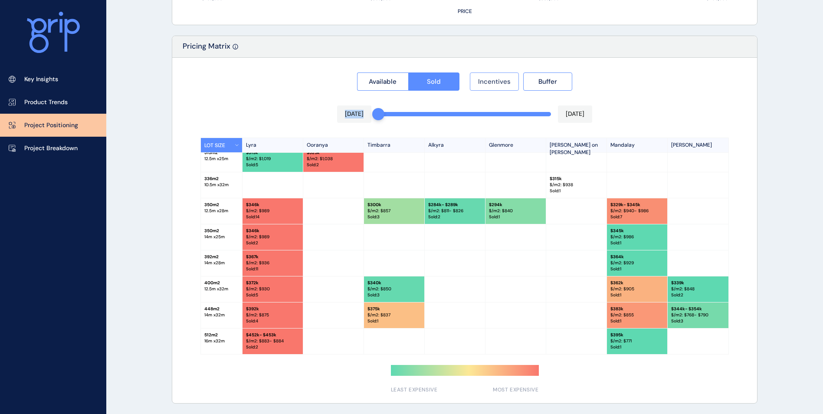
drag, startPoint x: 502, startPoint y: 74, endPoint x: 502, endPoint y: 78, distance: 4.4
click at [502, 78] on button "Incentives" at bounding box center [494, 81] width 49 height 18
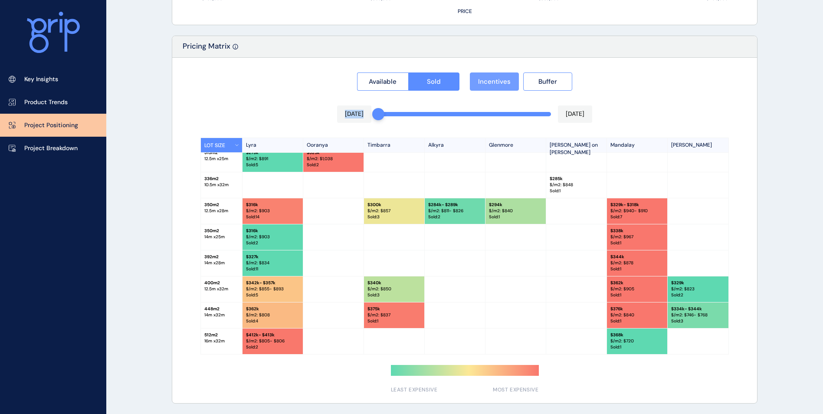
click at [505, 79] on span "Incentives" at bounding box center [494, 81] width 33 height 9
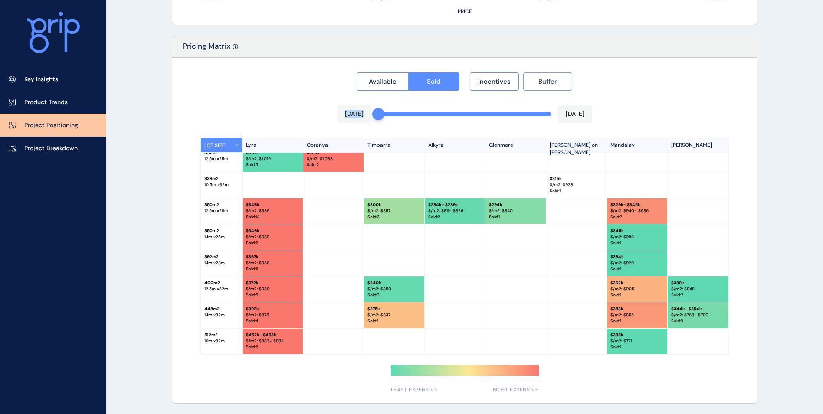
click at [524, 78] on button "Buffer" at bounding box center [547, 81] width 49 height 18
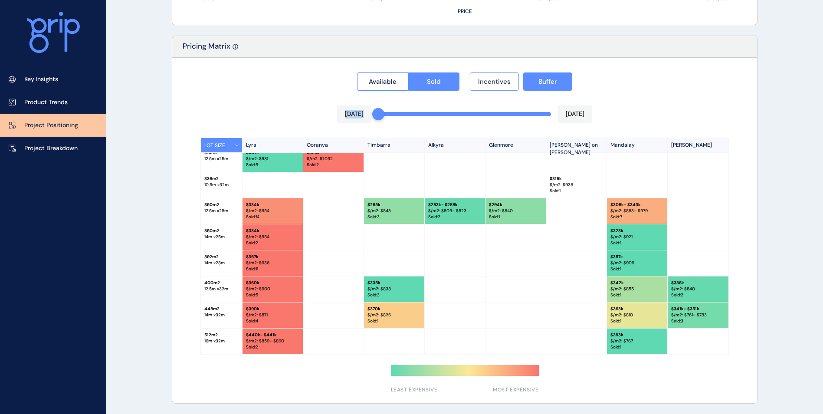
click at [500, 82] on span "Incentives" at bounding box center [494, 81] width 33 height 9
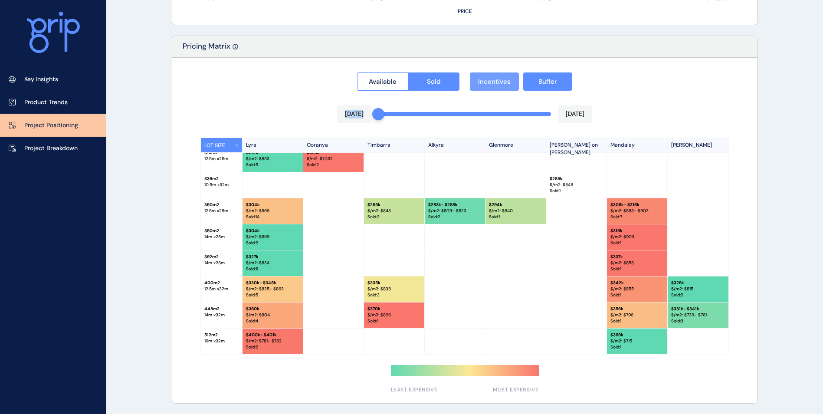
click at [502, 82] on span "Incentives" at bounding box center [494, 81] width 33 height 9
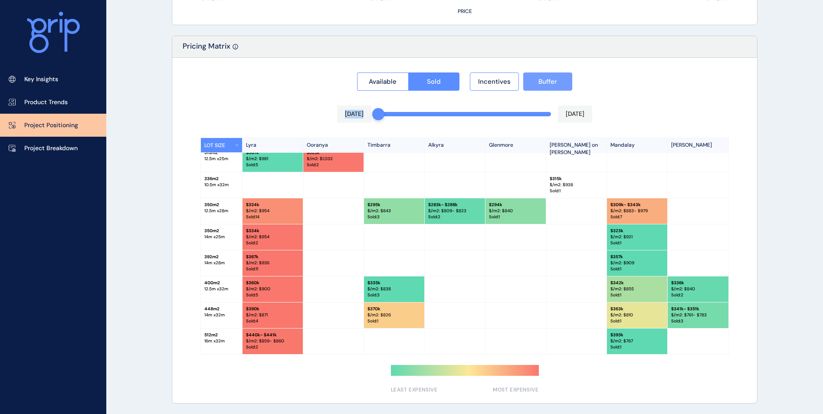
click at [531, 82] on button "Buffer" at bounding box center [547, 81] width 49 height 18
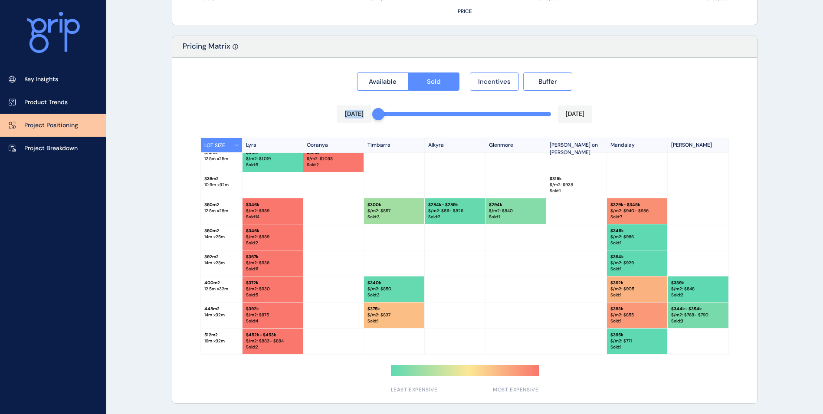
drag, startPoint x: 497, startPoint y: 84, endPoint x: 526, endPoint y: 85, distance: 28.7
click at [498, 84] on span "Incentives" at bounding box center [494, 81] width 33 height 9
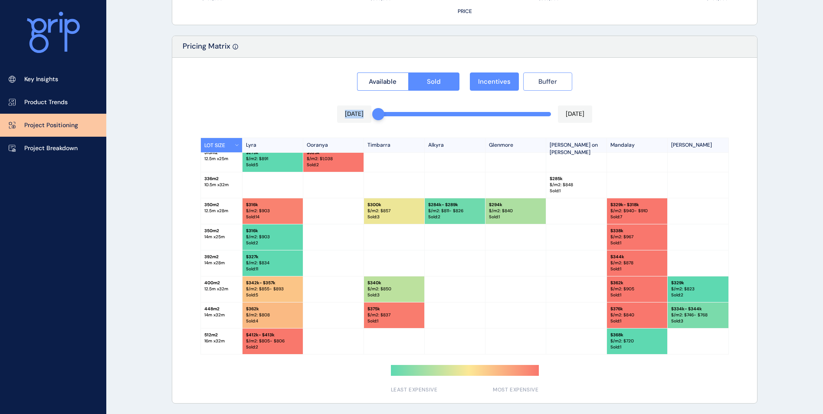
click at [526, 85] on button "Buffer" at bounding box center [547, 81] width 49 height 18
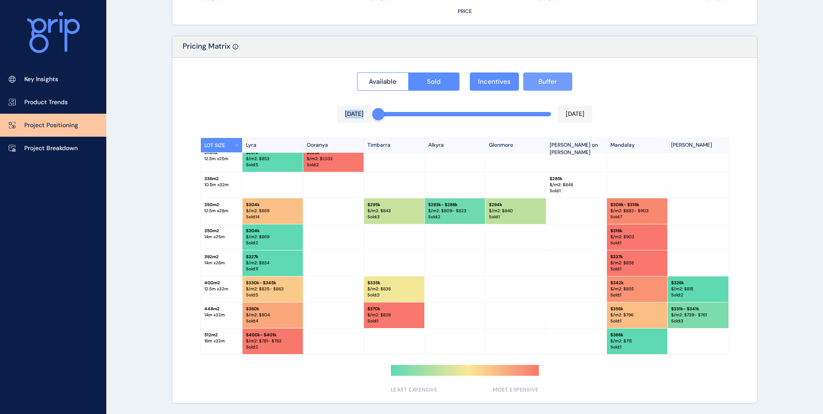
click at [532, 83] on button "Buffer" at bounding box center [547, 81] width 49 height 18
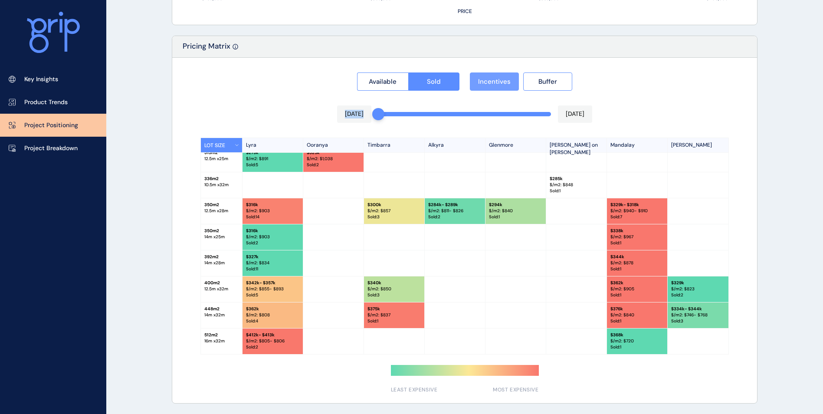
click at [486, 83] on span "Incentives" at bounding box center [494, 81] width 33 height 9
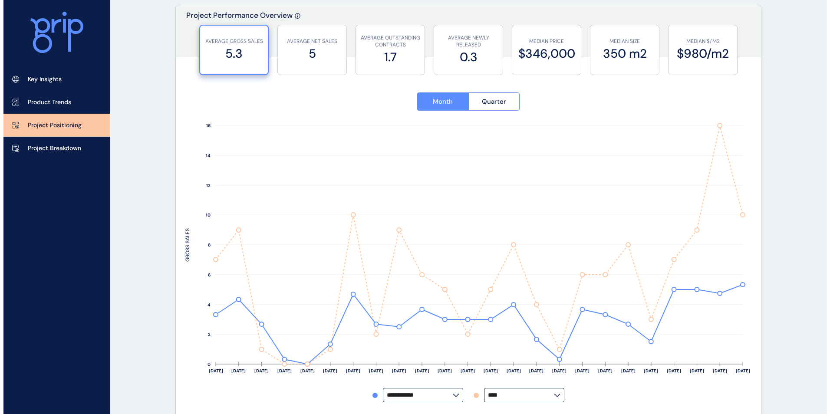
scroll to position [0, 0]
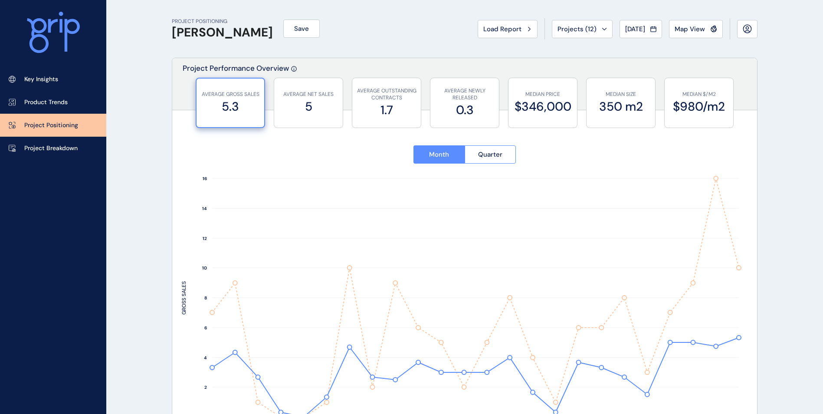
click at [662, 10] on div "PROJECT POSITIONING [PERSON_NAME] Save Load Report Projects ( 12 ) [DATE] 2025 …" at bounding box center [465, 29] width 586 height 58
click at [662, 35] on button "Map View" at bounding box center [696, 29] width 54 height 18
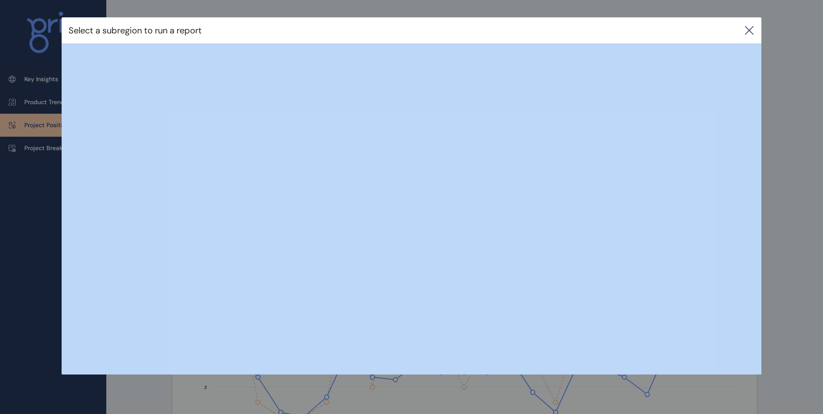
drag, startPoint x: 751, startPoint y: 32, endPoint x: 745, endPoint y: 32, distance: 6.5
click at [662, 31] on icon at bounding box center [749, 30] width 10 height 10
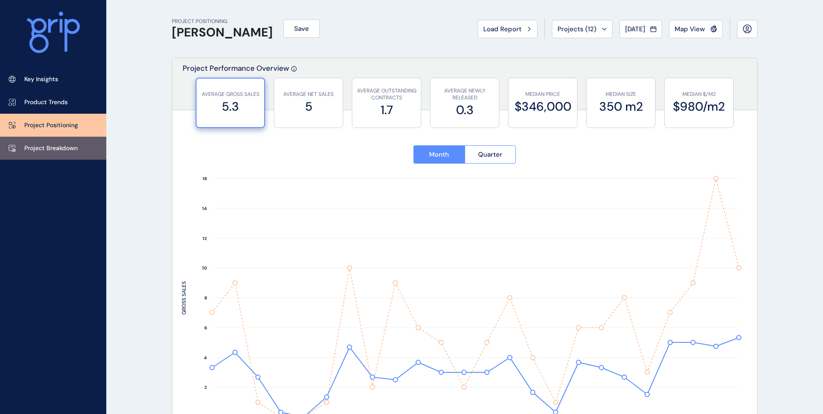
click at [59, 151] on p "Project Breakdown" at bounding box center [50, 148] width 53 height 9
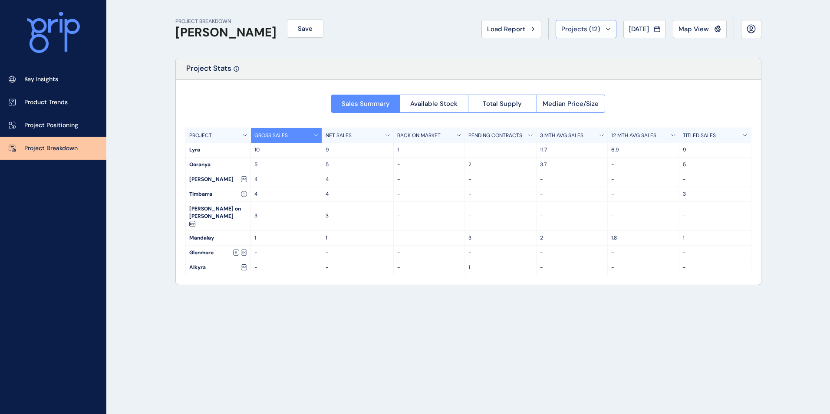
click at [589, 37] on button "Projects ( 12 )" at bounding box center [585, 29] width 61 height 18
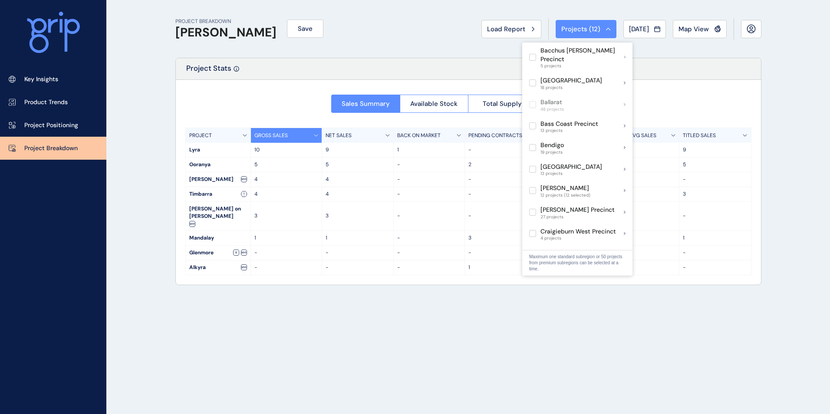
click at [662, 163] on div "PROJECT BREAKDOWN [PERSON_NAME] Save Load Report Projects ( 12 ) [DATE] 2025 < …" at bounding box center [415, 207] width 830 height 414
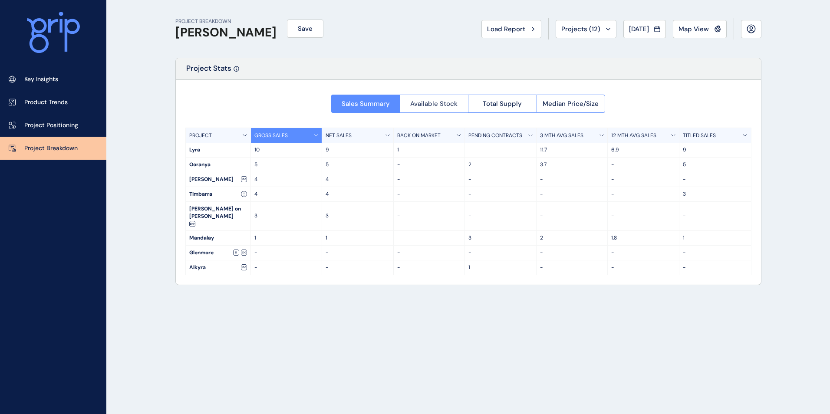
click at [439, 98] on button "Available Stock" at bounding box center [434, 104] width 69 height 18
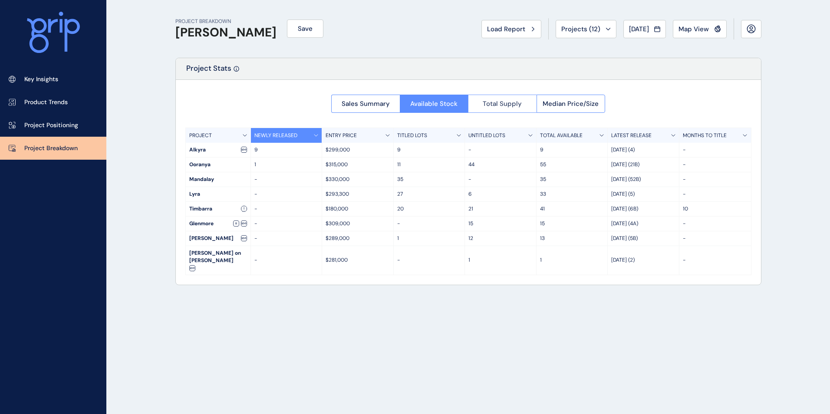
click at [523, 99] on button "Total Supply" at bounding box center [502, 104] width 69 height 18
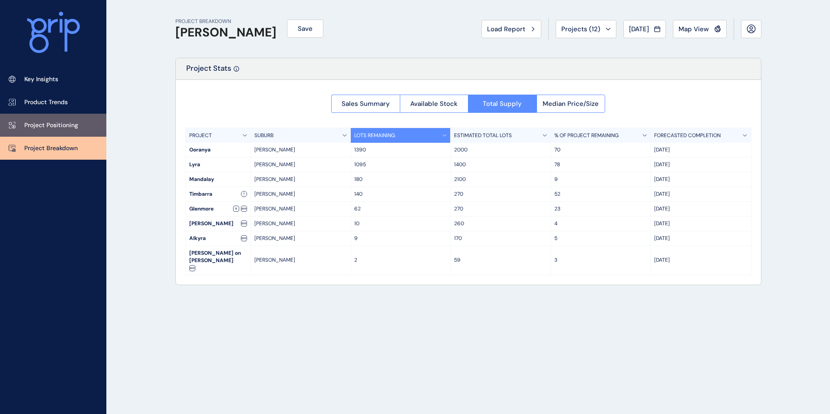
click at [57, 128] on p "Project Positioning" at bounding box center [51, 125] width 54 height 9
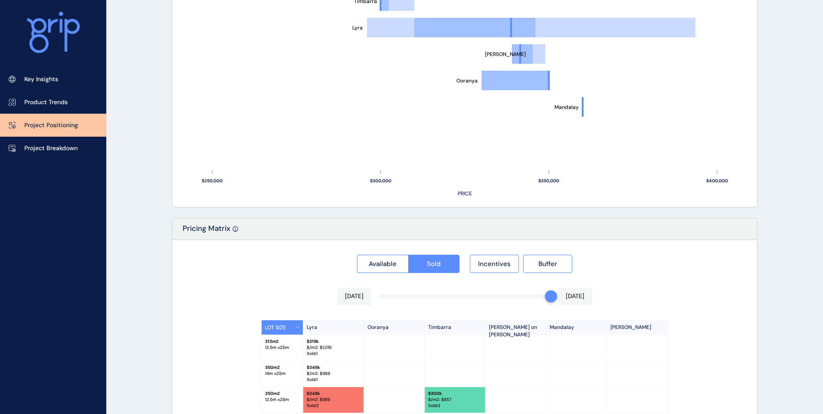
scroll to position [742, 0]
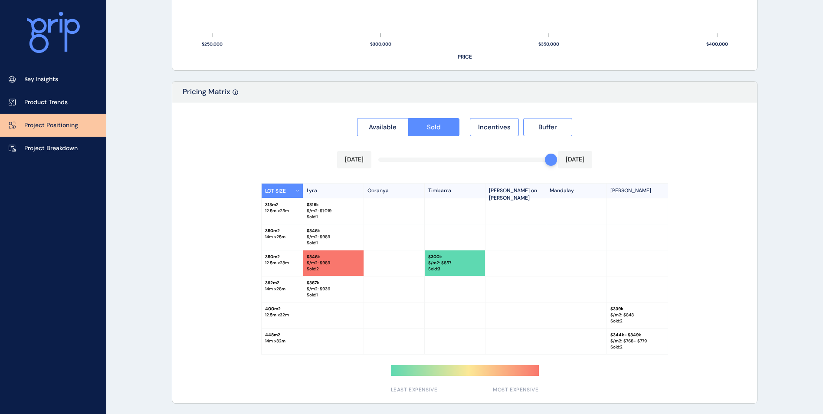
click at [522, 270] on div at bounding box center [515, 263] width 61 height 26
click at [296, 266] on div "350 m2 12.5 m x 28 m" at bounding box center [283, 263] width 42 height 26
click at [301, 264] on div "350 m2 12.5 m x 28 m" at bounding box center [283, 263] width 42 height 26
drag, startPoint x: 545, startPoint y: 160, endPoint x: 529, endPoint y: 160, distance: 15.6
click at [263, 160] on div "Available Sold Incentives Buffer [DATE] [DATE] LOT SIZE Lyra Ooranya Timbarra […" at bounding box center [464, 253] width 585 height 300
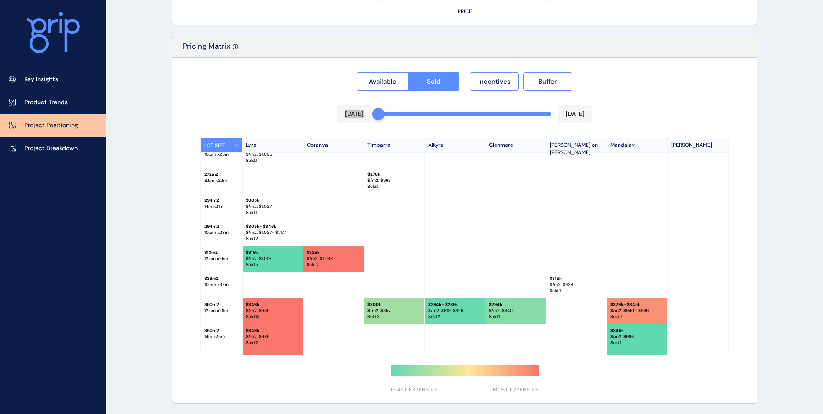
scroll to position [0, 0]
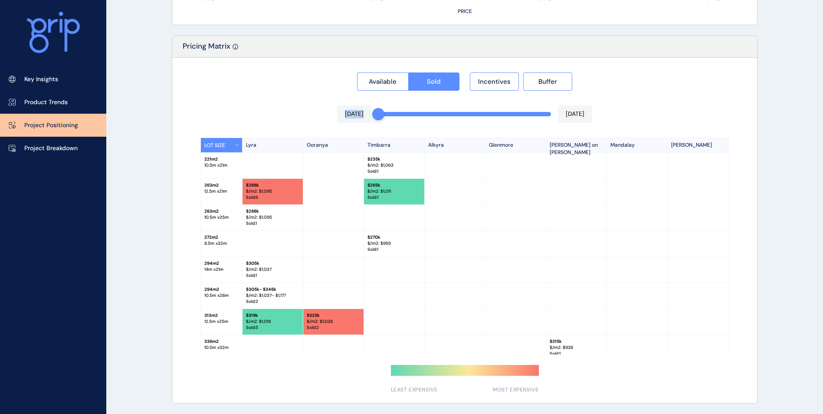
click at [341, 243] on div at bounding box center [333, 244] width 61 height 26
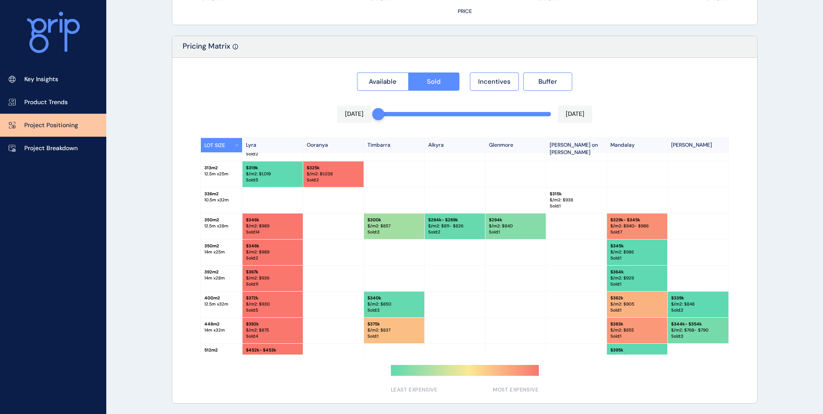
scroll to position [163, 0]
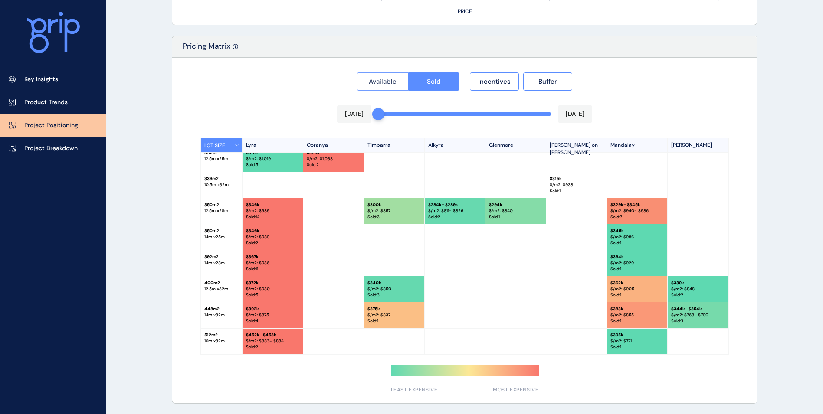
click at [380, 83] on span "Available" at bounding box center [383, 81] width 28 height 9
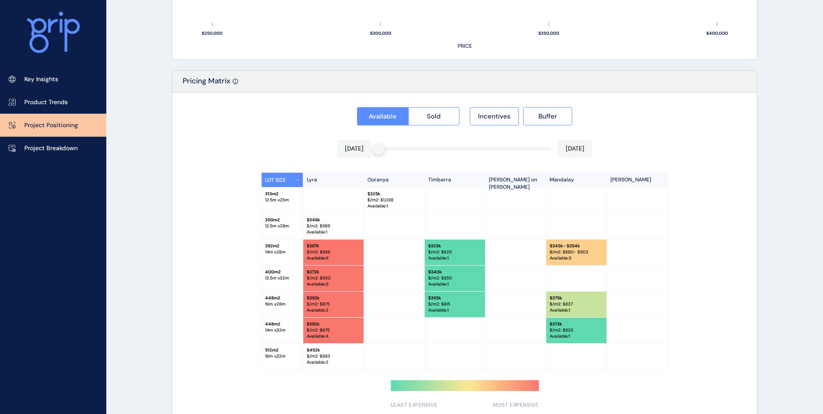
scroll to position [768, 0]
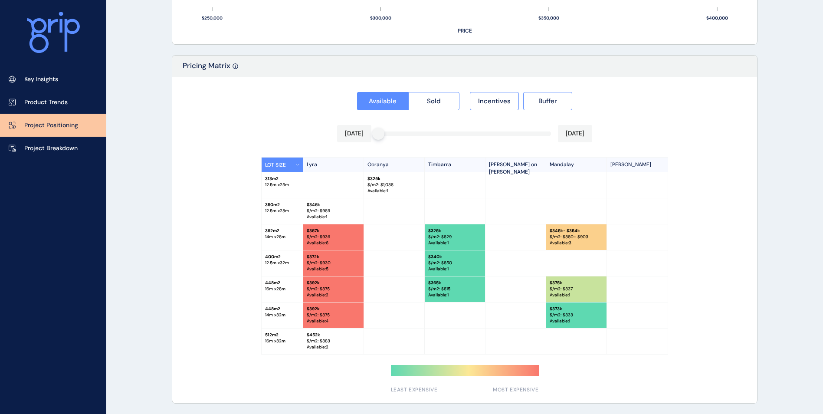
click at [371, 133] on div "[DATE]" at bounding box center [354, 133] width 34 height 17
click at [381, 135] on div at bounding box center [378, 134] width 12 height 12
click at [382, 186] on p "$/m2: $ 1,038" at bounding box center [393, 185] width 53 height 6
click at [299, 142] on div "Available Sold Incentives Buffer [DATE] [DATE] LOT SIZE Lyra Ooranya [PERSON_NA…" at bounding box center [464, 240] width 585 height 326
click at [432, 95] on button "Sold" at bounding box center [434, 101] width 52 height 18
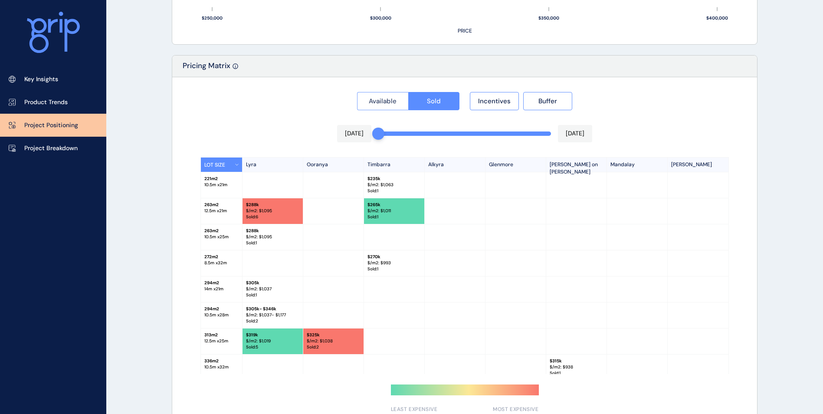
click at [394, 102] on span "Available" at bounding box center [383, 101] width 28 height 9
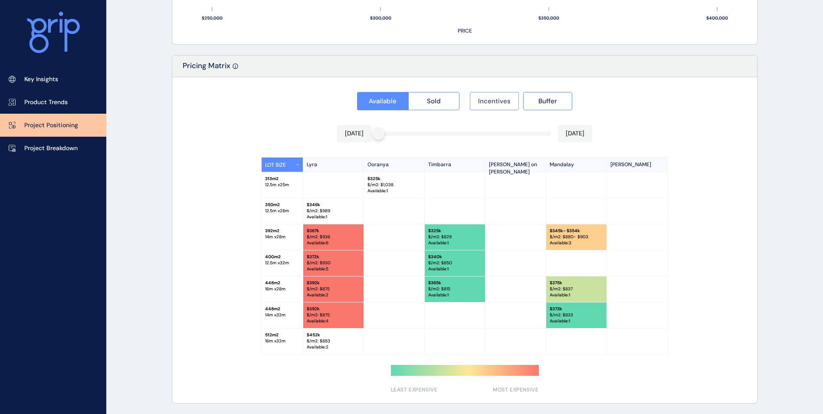
click at [481, 103] on span "Incentives" at bounding box center [494, 101] width 33 height 9
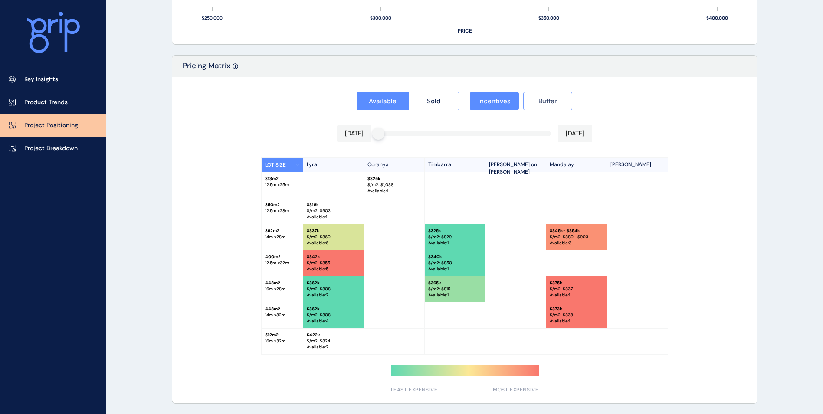
click at [550, 105] on button "Buffer" at bounding box center [547, 101] width 49 height 18
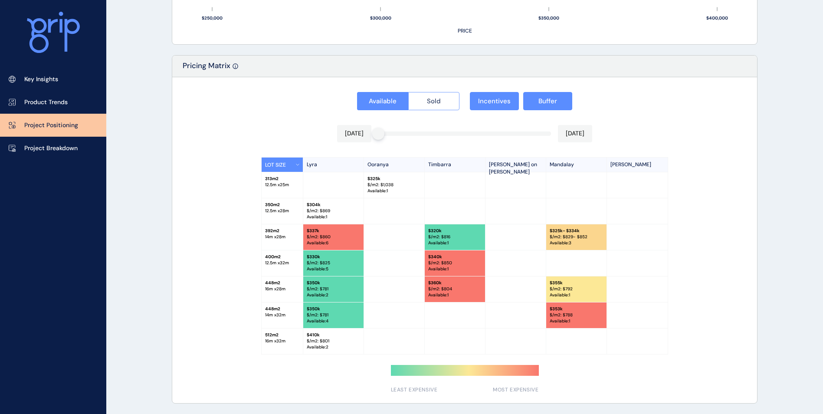
click at [420, 108] on button "Sold" at bounding box center [434, 101] width 52 height 18
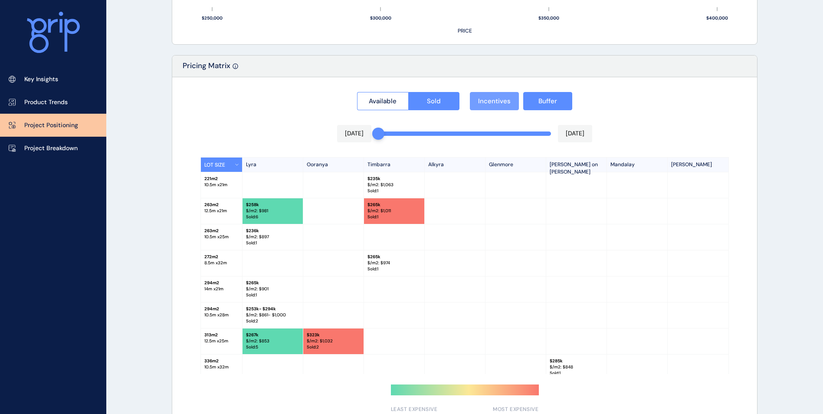
click at [499, 97] on span "Incentives" at bounding box center [494, 101] width 33 height 9
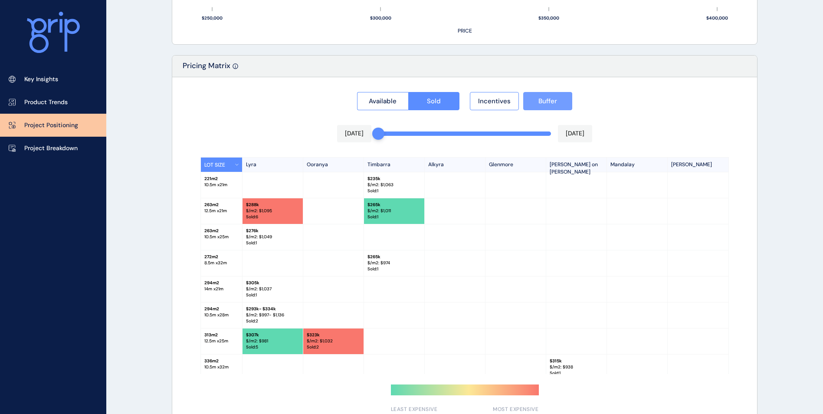
click at [534, 97] on button "Buffer" at bounding box center [547, 101] width 49 height 18
click at [496, 97] on span "Incentives" at bounding box center [494, 101] width 33 height 9
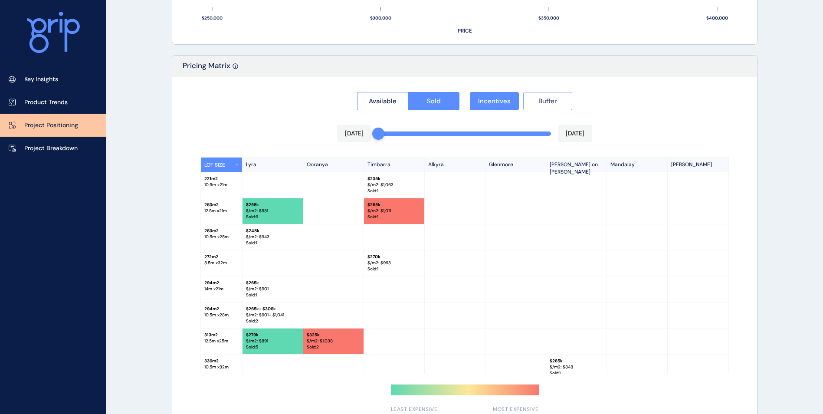
click at [547, 97] on span "Buffer" at bounding box center [547, 101] width 19 height 9
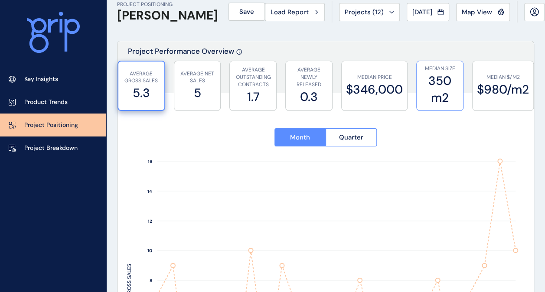
scroll to position [0, 0]
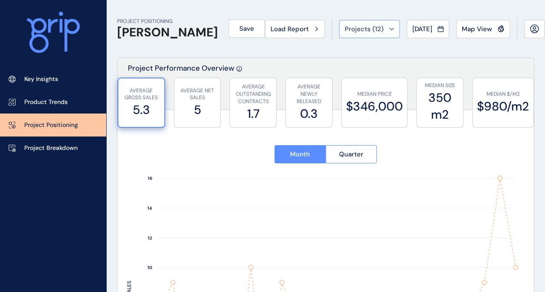
click at [362, 27] on span "Projects ( 12 )" at bounding box center [364, 29] width 39 height 9
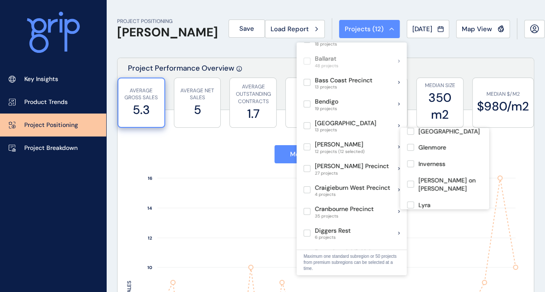
scroll to position [71, 0]
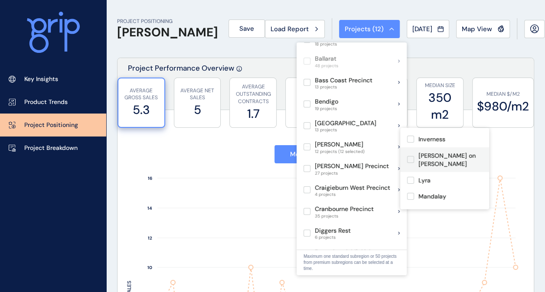
click at [409, 156] on label at bounding box center [410, 159] width 7 height 7
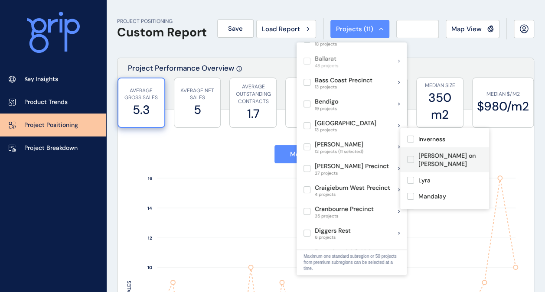
scroll to position [27, 0]
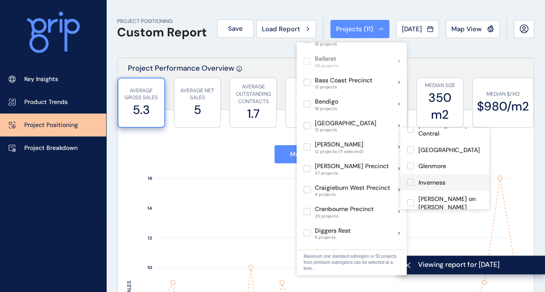
click at [410, 179] on label at bounding box center [410, 182] width 7 height 7
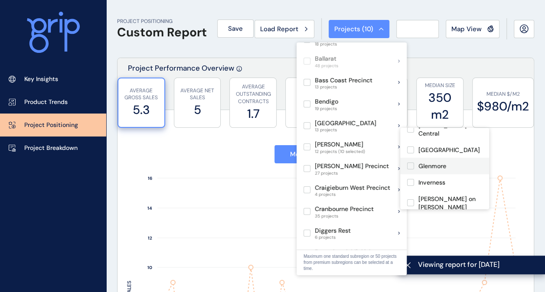
click at [407, 163] on label at bounding box center [410, 166] width 7 height 7
click at [411, 147] on label at bounding box center [410, 150] width 7 height 7
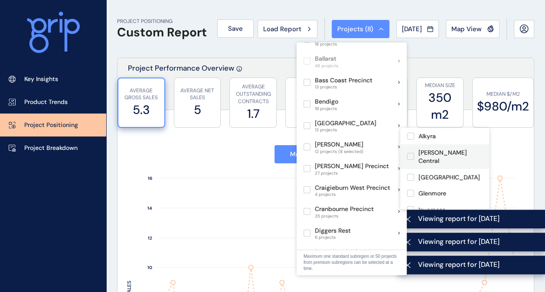
drag, startPoint x: 411, startPoint y: 151, endPoint x: 410, endPoint y: 146, distance: 4.9
click at [411, 153] on label at bounding box center [410, 156] width 7 height 7
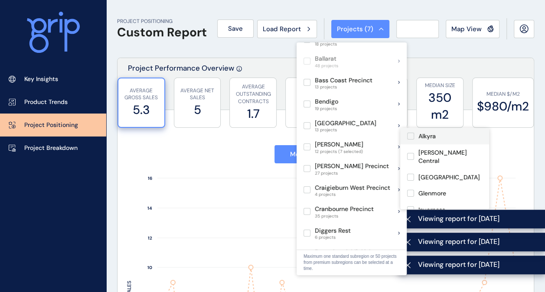
click at [410, 137] on label at bounding box center [410, 136] width 7 height 7
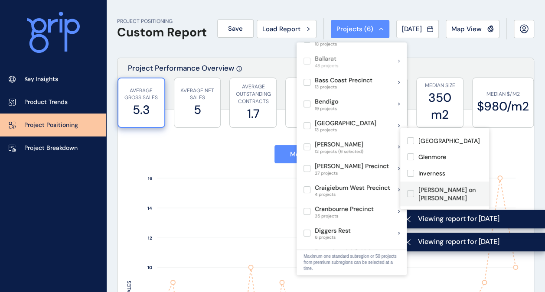
scroll to position [87, 0]
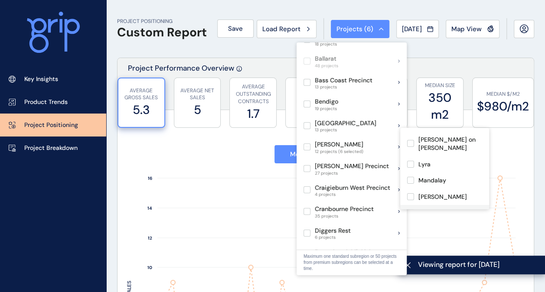
click at [411, 210] on label at bounding box center [410, 213] width 7 height 7
type input "****"
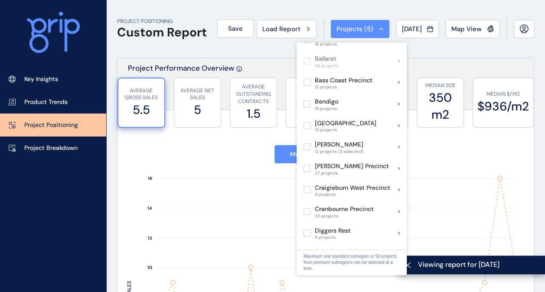
click at [522, 60] on div "Project Performance Overview" at bounding box center [326, 84] width 417 height 52
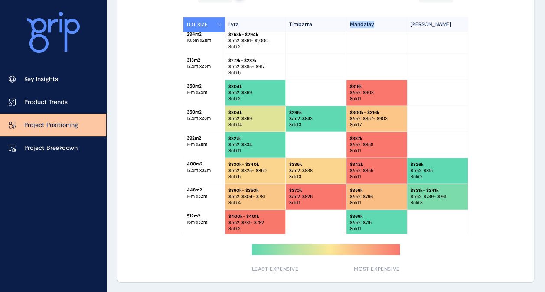
scroll to position [133, 0]
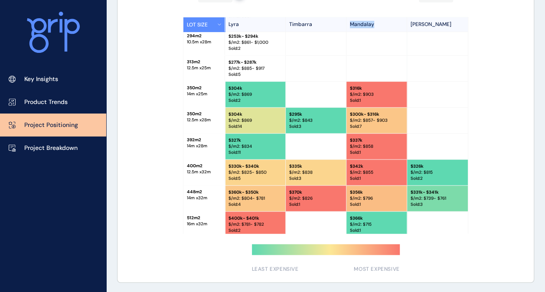
drag, startPoint x: 377, startPoint y: 21, endPoint x: 340, endPoint y: 25, distance: 36.6
click at [340, 25] on div "LOT SIZE Lyra Timbarra Mandalay [PERSON_NAME]" at bounding box center [326, 25] width 285 height 15
drag, startPoint x: 340, startPoint y: 25, endPoint x: 444, endPoint y: 140, distance: 155.1
click at [444, 140] on div at bounding box center [437, 147] width 61 height 26
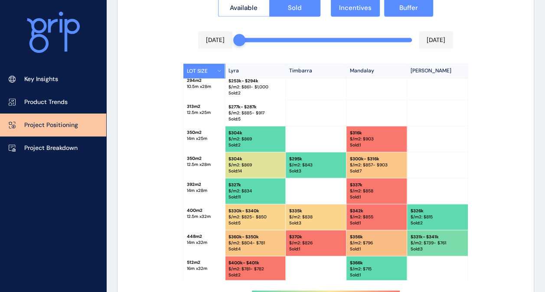
scroll to position [821, 0]
